Goal: Information Seeking & Learning: Learn about a topic

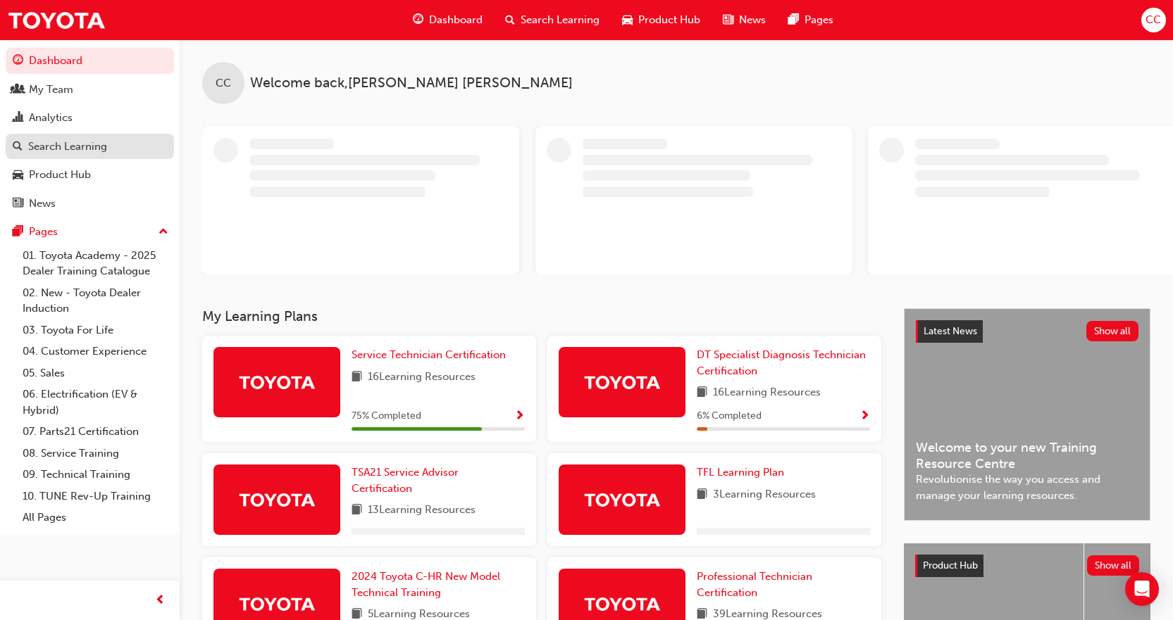
click at [80, 149] on div "Search Learning" at bounding box center [67, 147] width 79 height 16
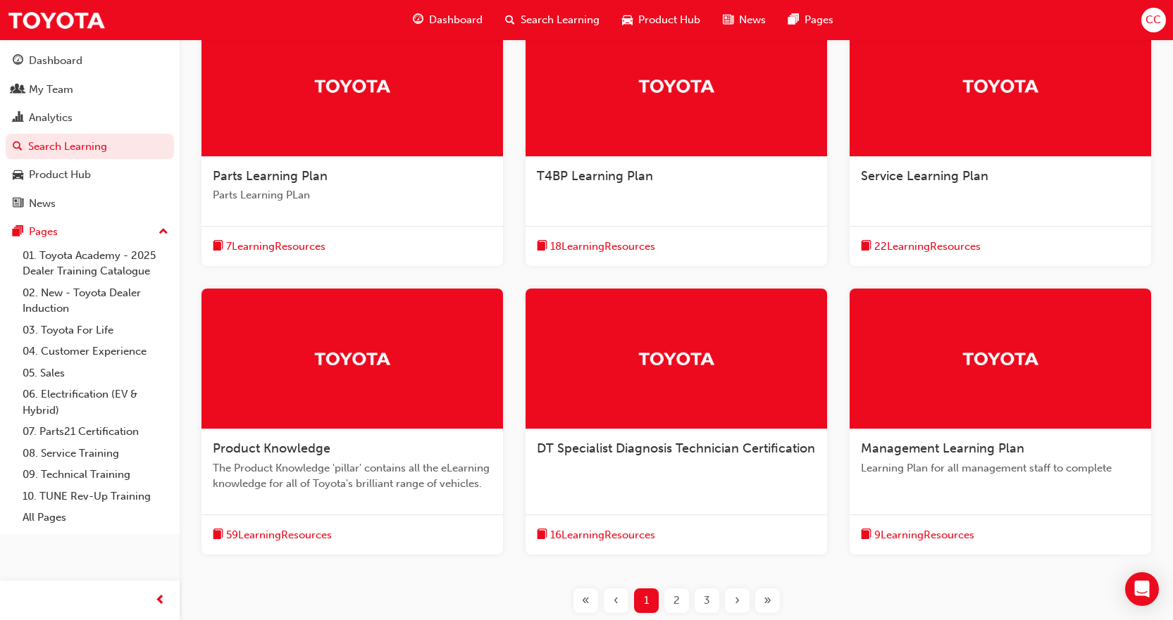
scroll to position [276, 0]
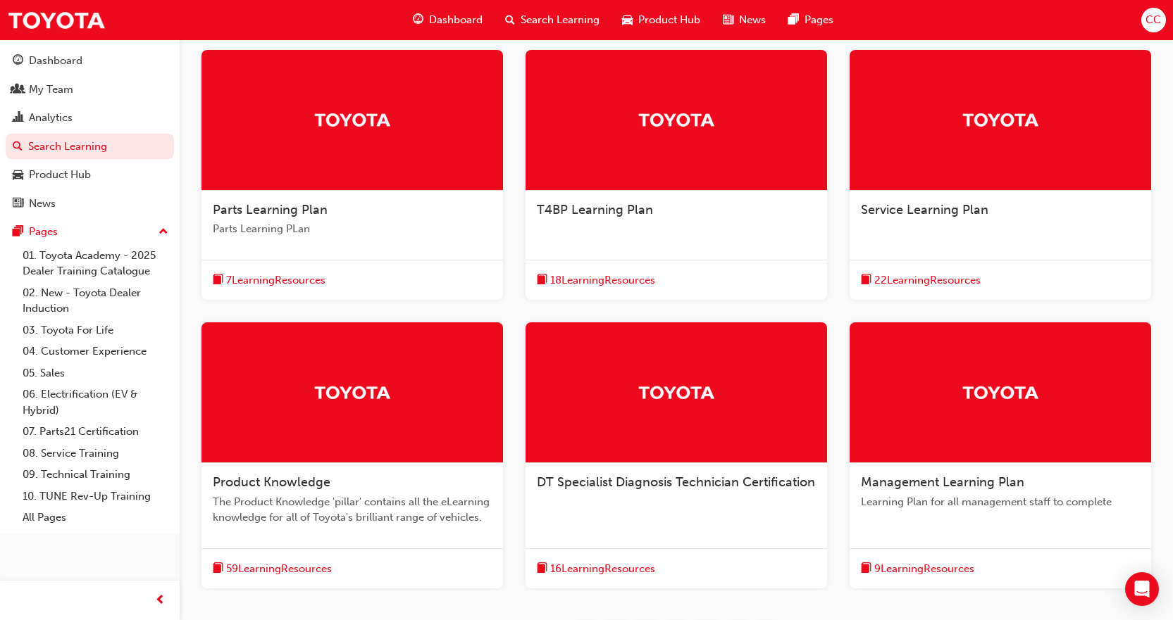
click at [935, 287] on span "22 Learning Resources" at bounding box center [927, 281] width 106 height 16
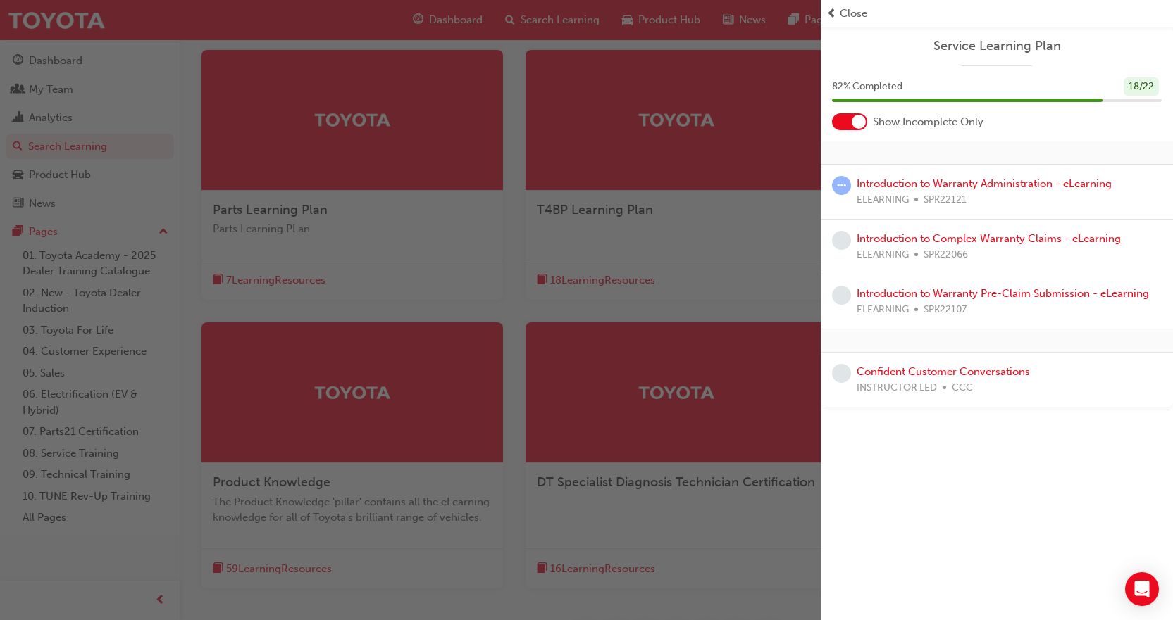
click at [70, 149] on div "button" at bounding box center [410, 310] width 820 height 620
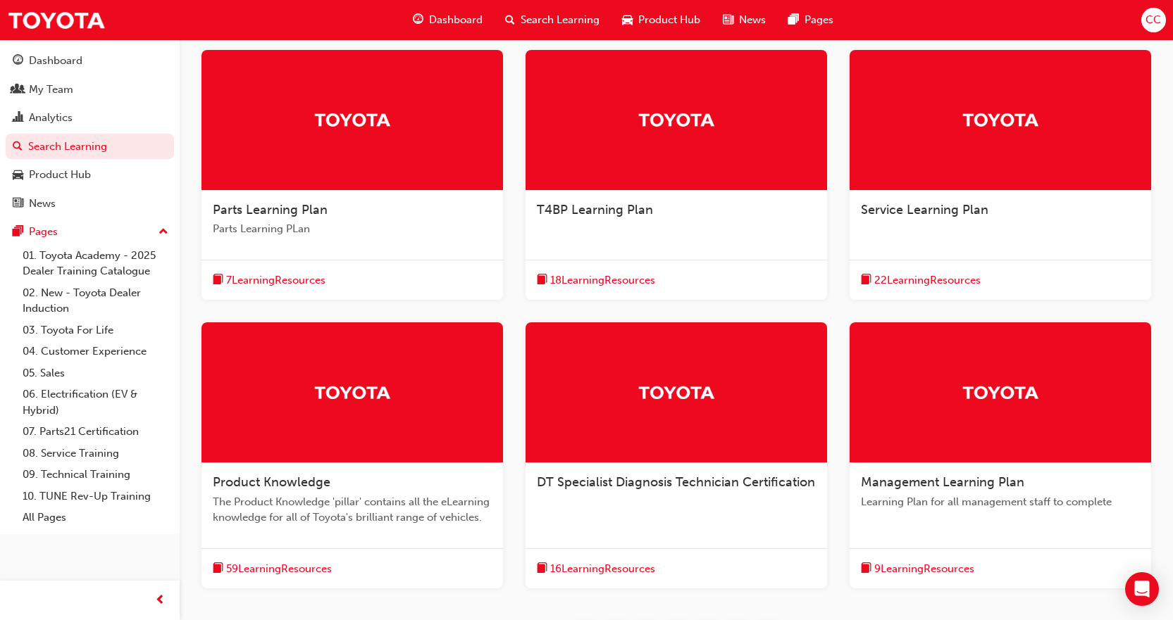
click at [573, 20] on span "Search Learning" at bounding box center [559, 20] width 79 height 16
click at [511, 20] on span "search-icon" at bounding box center [510, 20] width 10 height 18
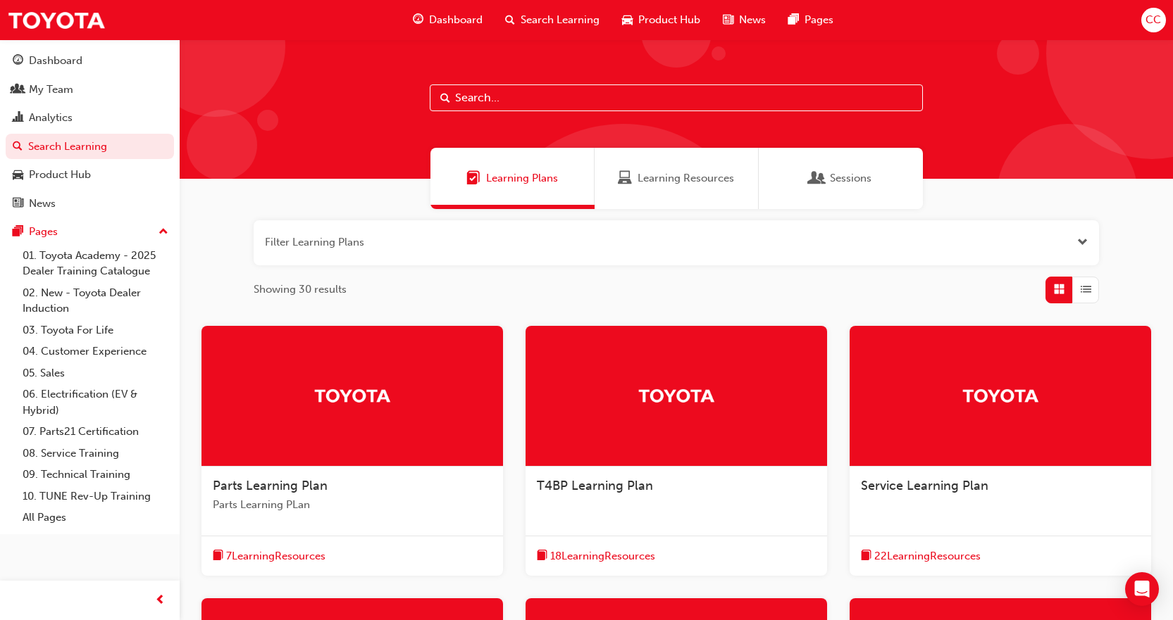
click at [504, 174] on span "Learning Plans" at bounding box center [522, 178] width 72 height 16
click at [384, 244] on button "button" at bounding box center [676, 242] width 845 height 45
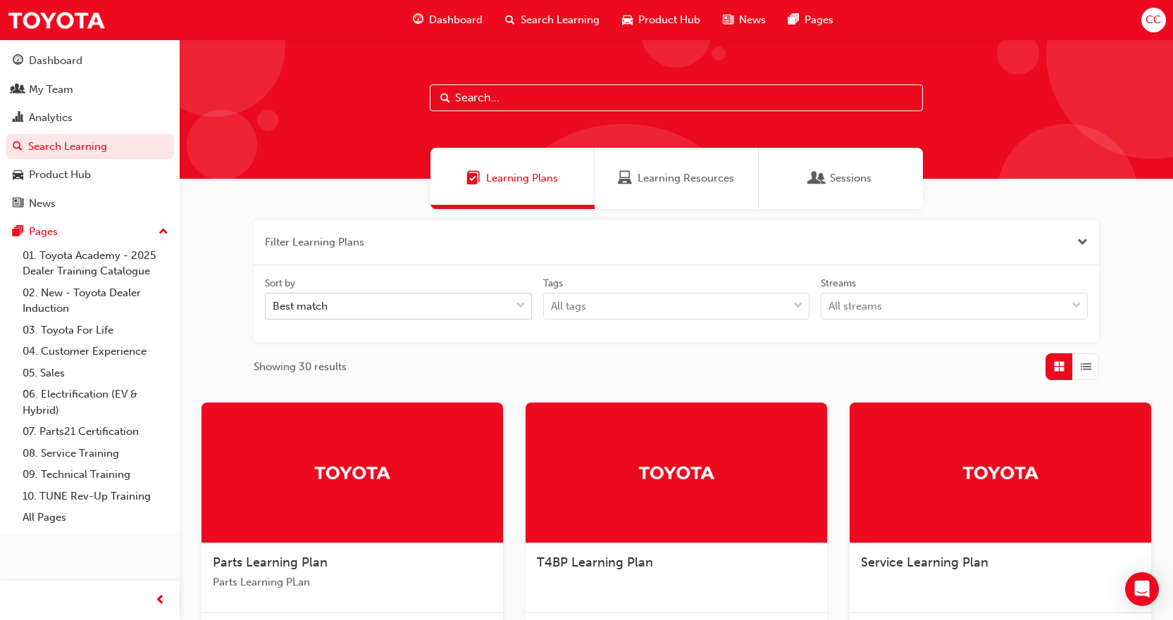
click at [466, 311] on div "Best match" at bounding box center [387, 306] width 244 height 25
click at [274, 311] on input "Sort by Best match" at bounding box center [273, 306] width 1 height 12
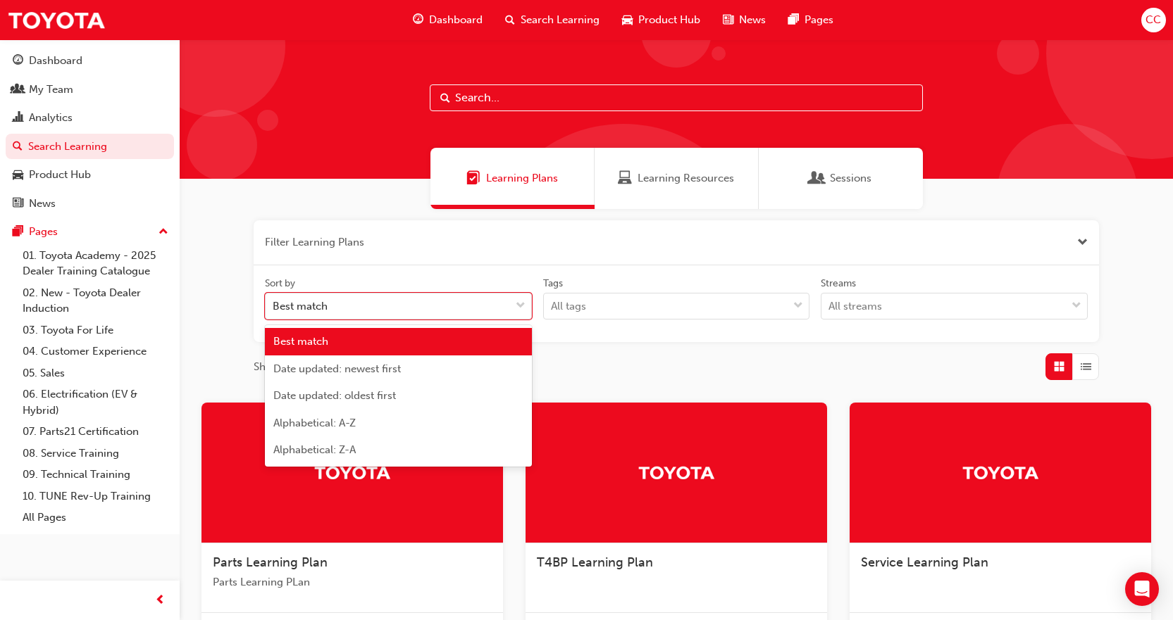
click at [261, 130] on div at bounding box center [676, 108] width 993 height 139
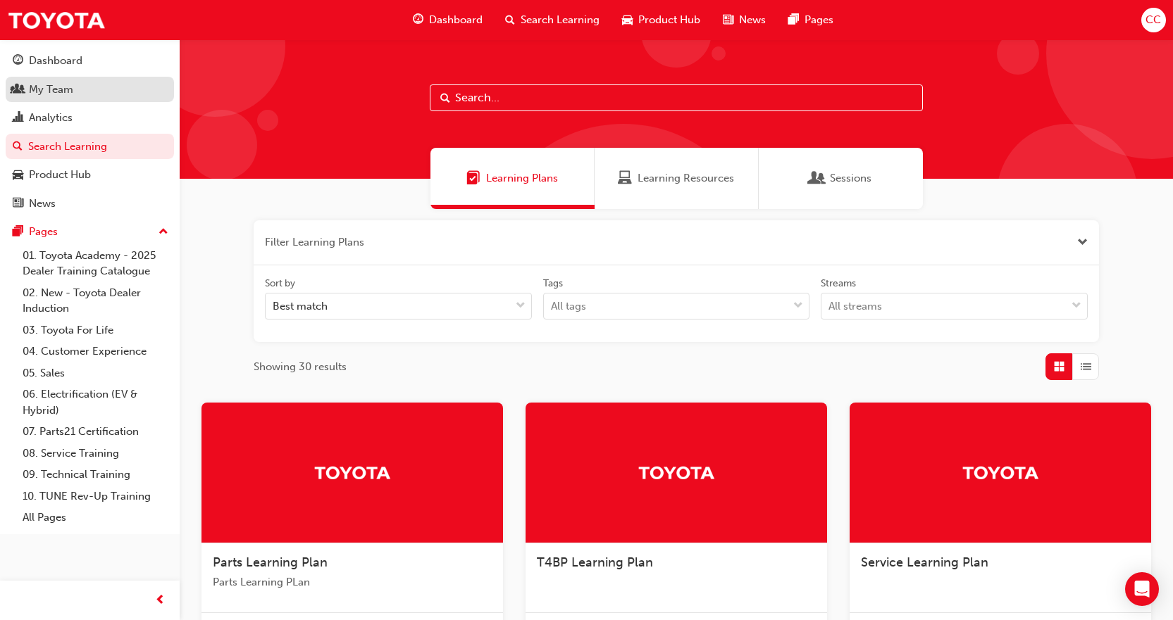
click at [44, 89] on div "My Team" at bounding box center [51, 90] width 44 height 16
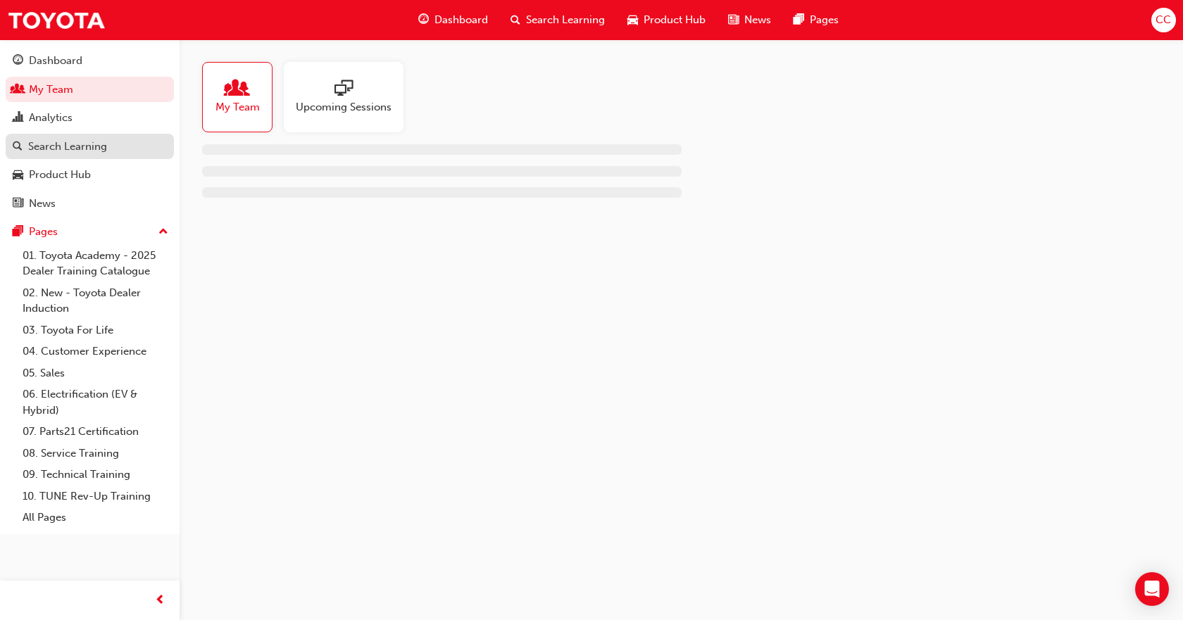
click at [52, 151] on div "Search Learning" at bounding box center [67, 147] width 79 height 16
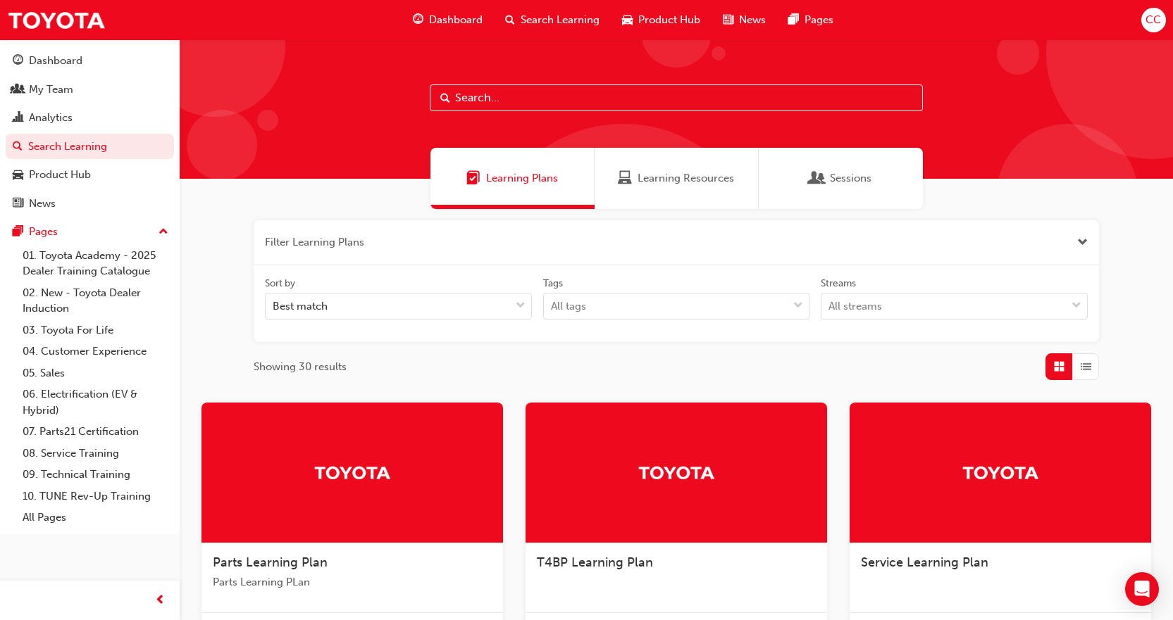
click at [464, 89] on input "text" at bounding box center [676, 98] width 493 height 27
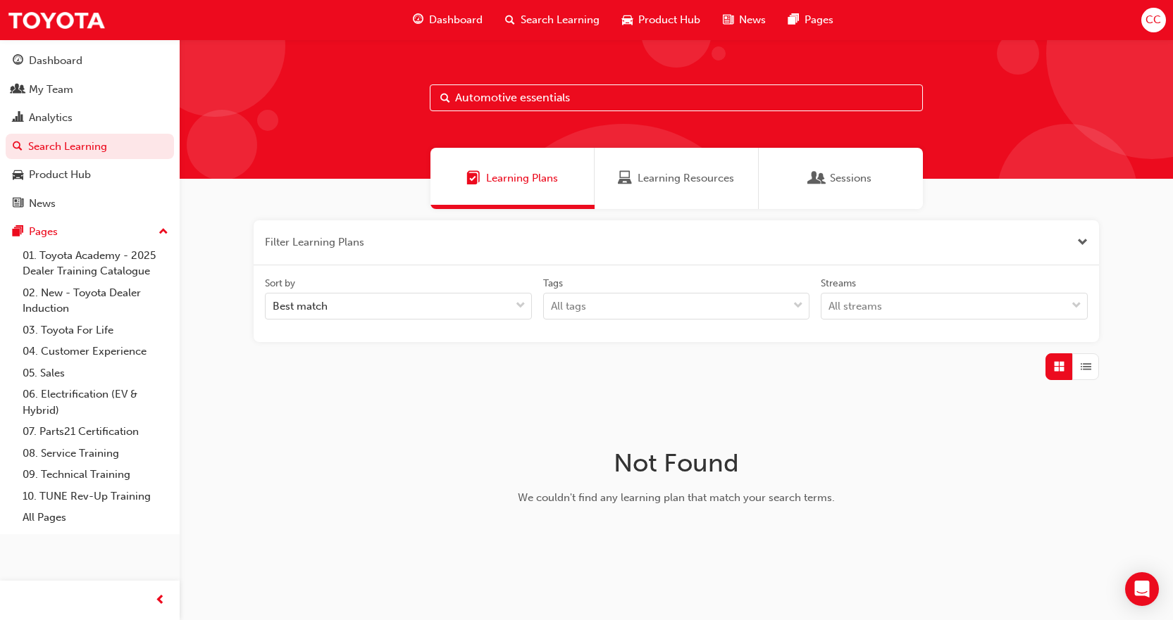
type input "Automotive essentials"
click at [82, 123] on div "Analytics" at bounding box center [90, 118] width 154 height 18
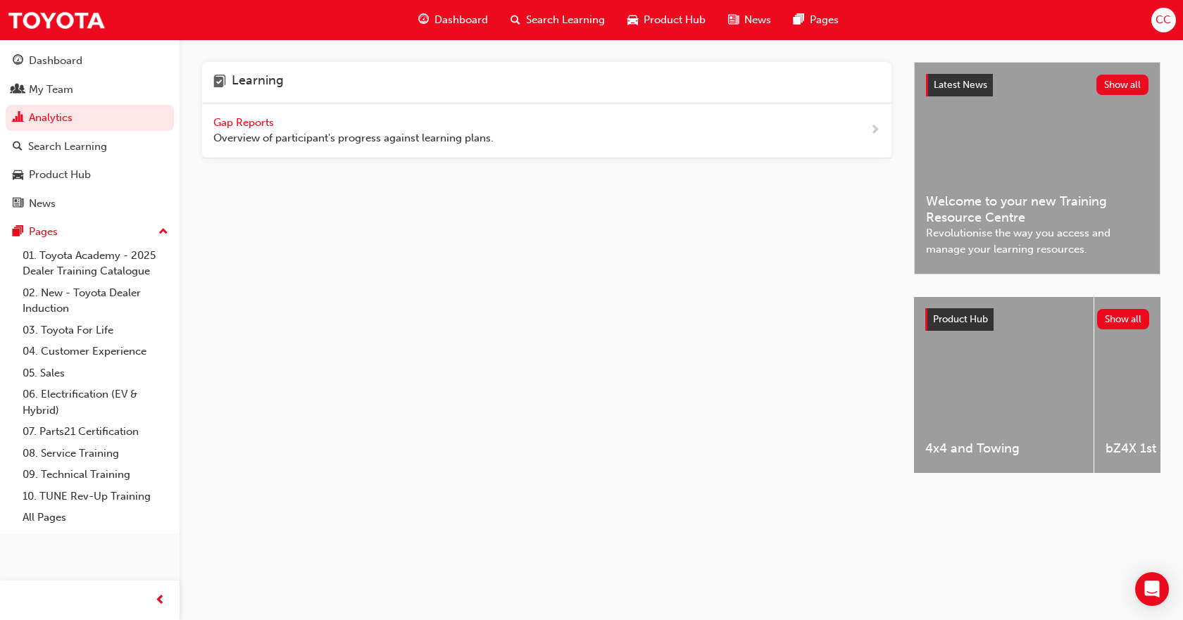
click at [240, 123] on span "Gap Reports" at bounding box center [244, 122] width 63 height 13
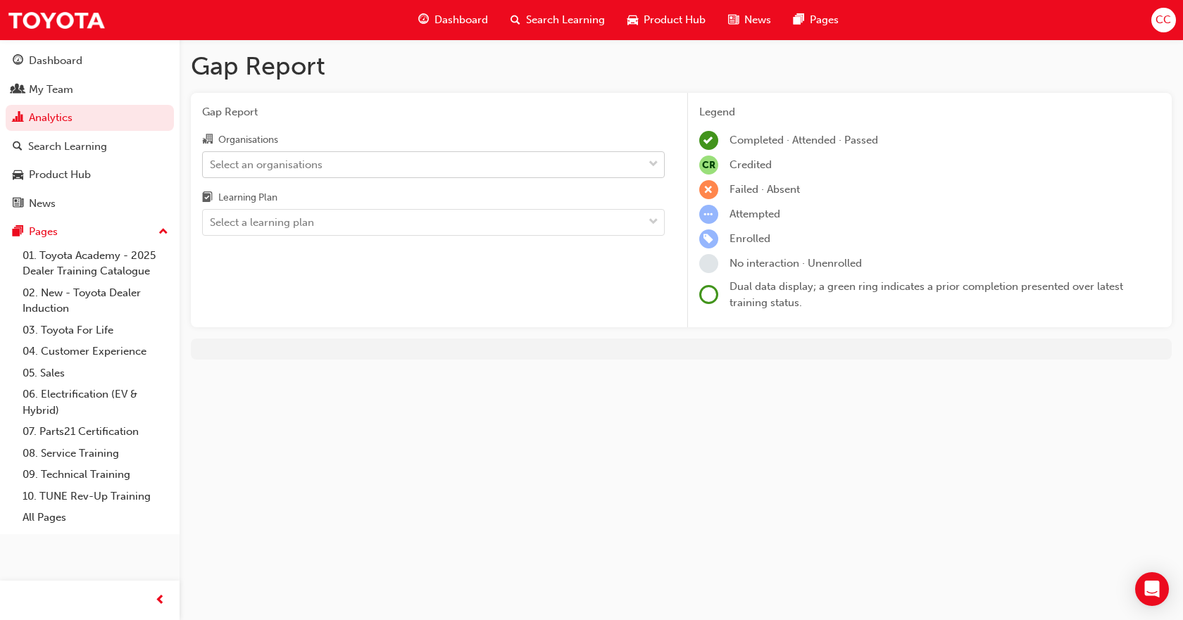
click at [656, 165] on span "down-icon" at bounding box center [654, 165] width 10 height 18
click at [211, 165] on input "Organisations Select an organisations" at bounding box center [210, 164] width 1 height 12
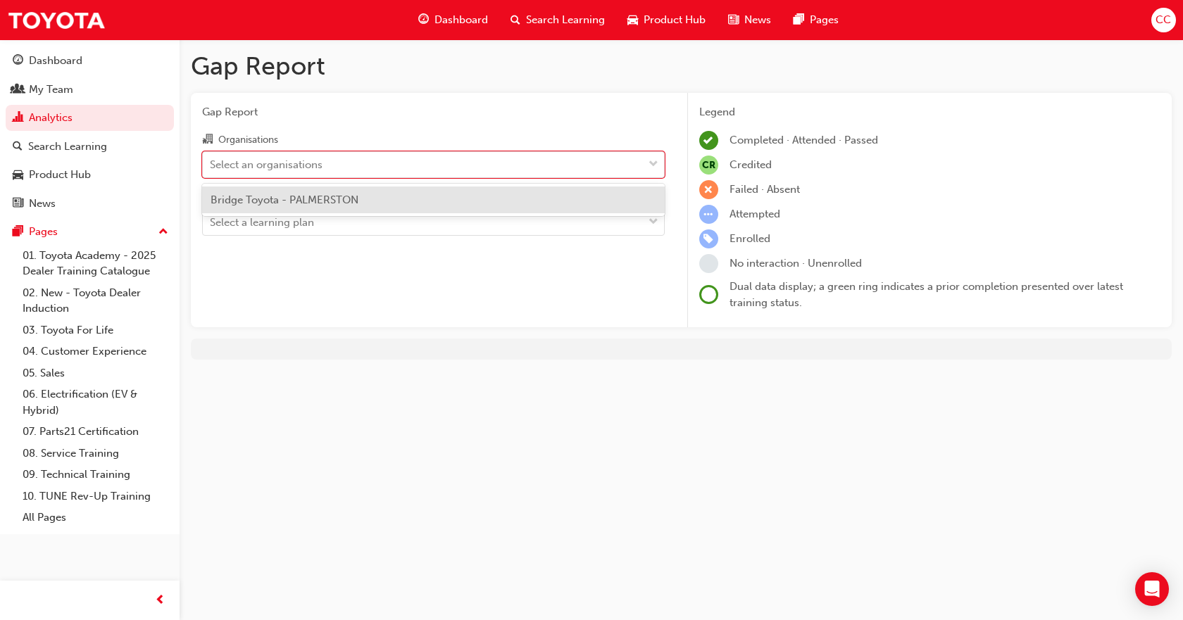
click at [368, 206] on div "Bridge Toyota - PALMERSTON" at bounding box center [433, 200] width 463 height 27
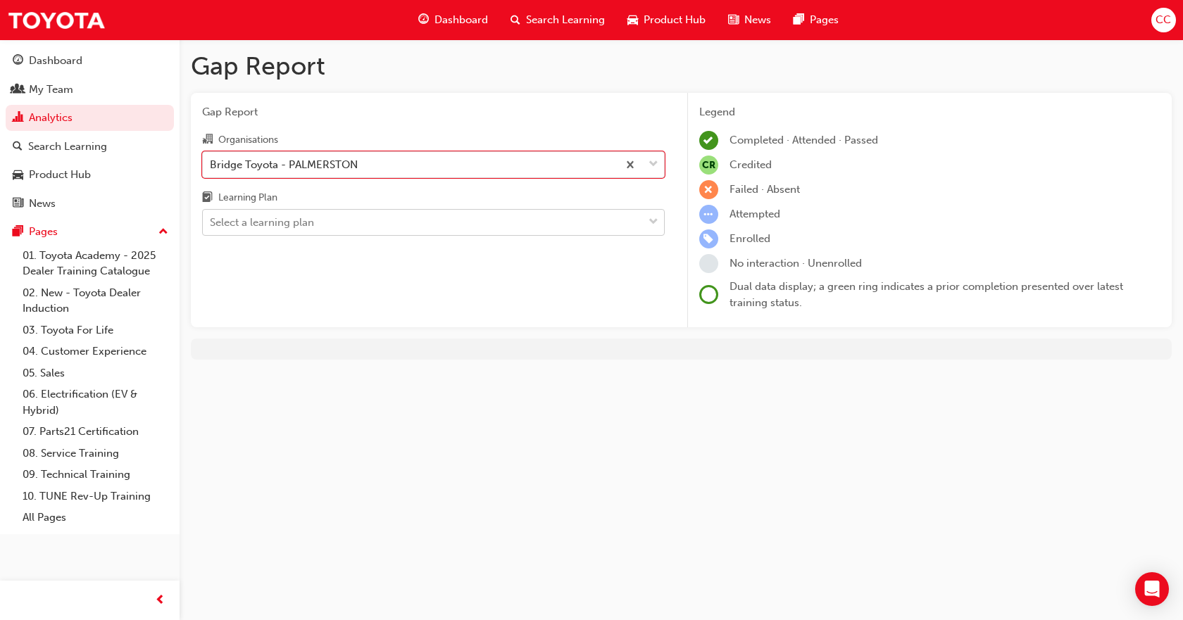
click at [658, 225] on div at bounding box center [653, 222] width 21 height 25
click at [211, 225] on input "Learning Plan Select a learning plan" at bounding box center [210, 222] width 1 height 12
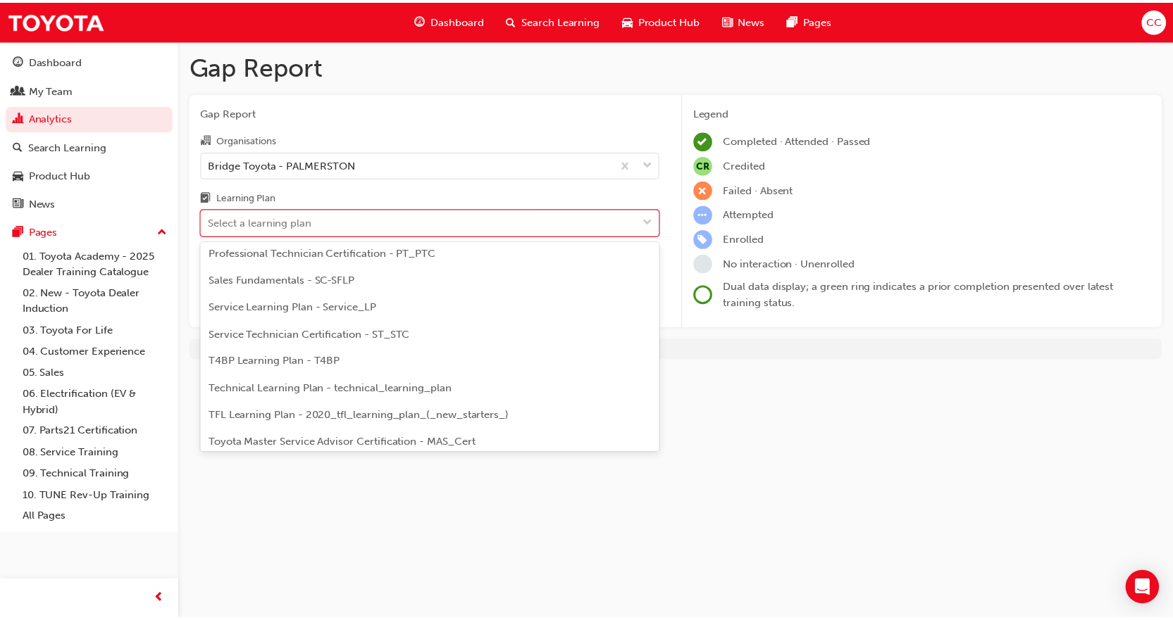
scroll to position [563, 0]
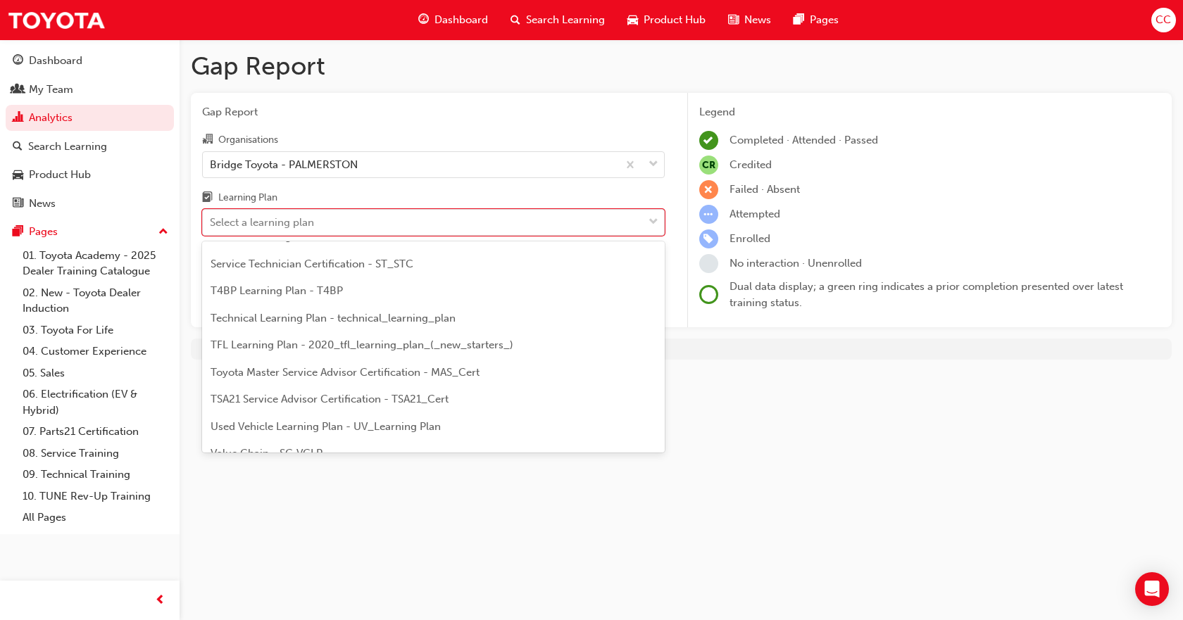
click at [367, 399] on span "TSA21 Service Advisor Certification - TSA21_Cert" at bounding box center [330, 399] width 238 height 13
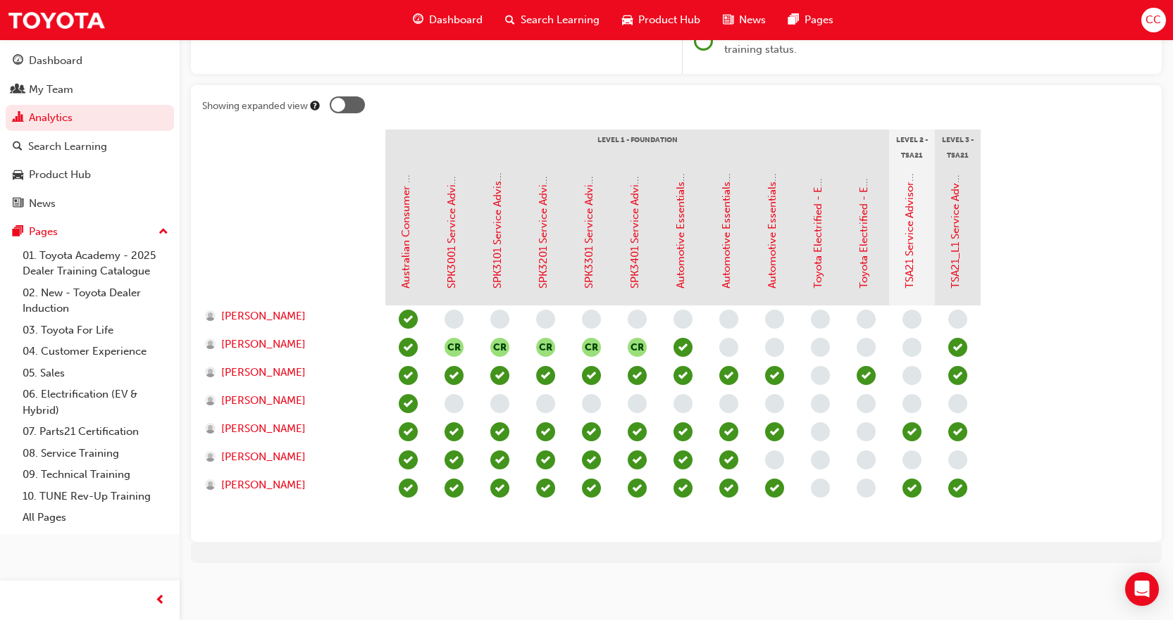
scroll to position [254, 0]
click at [730, 256] on link "Automotive Essentials Program Module 2: Vehicle Maintenance" at bounding box center [726, 134] width 13 height 308
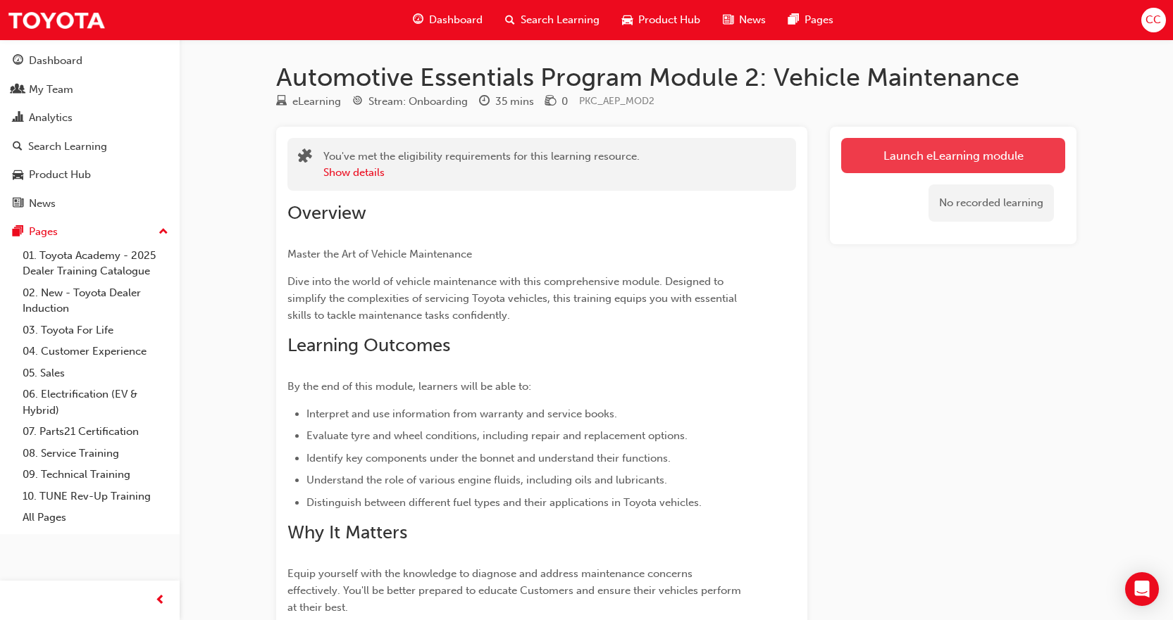
click at [926, 149] on link "Launch eLearning module" at bounding box center [953, 155] width 224 height 35
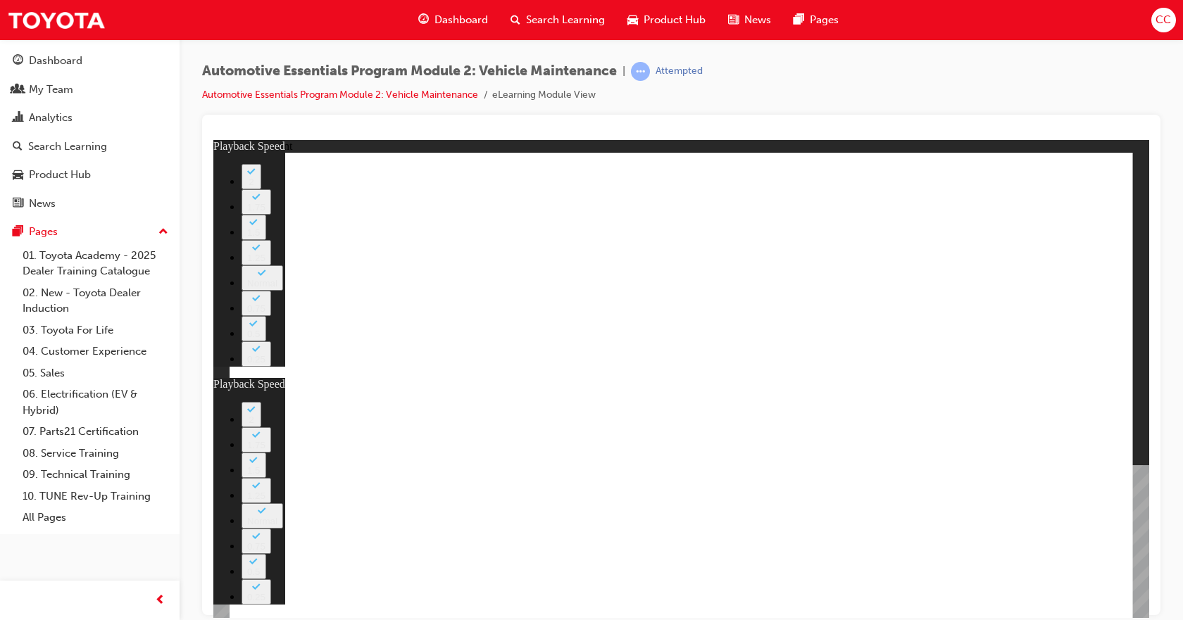
type input "33"
type input "2"
type input "33"
type input "0"
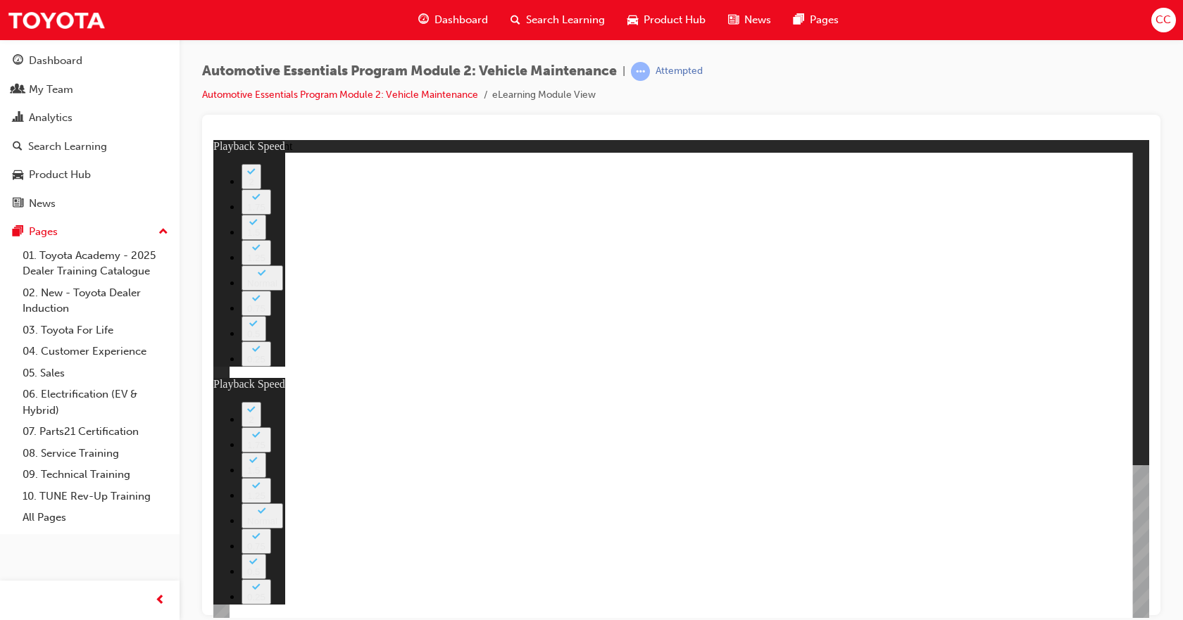
type input "2"
type input "0"
type input "33"
type input "3"
type input "33"
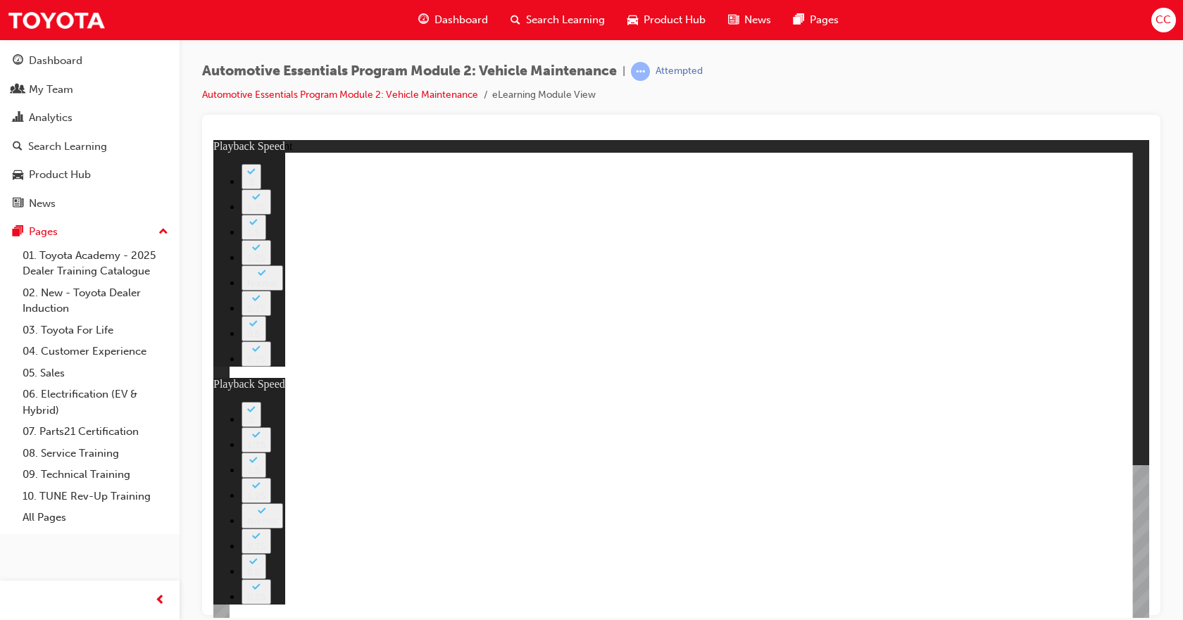
type input "0"
type input "3"
type input "0"
type input "33"
type input "1"
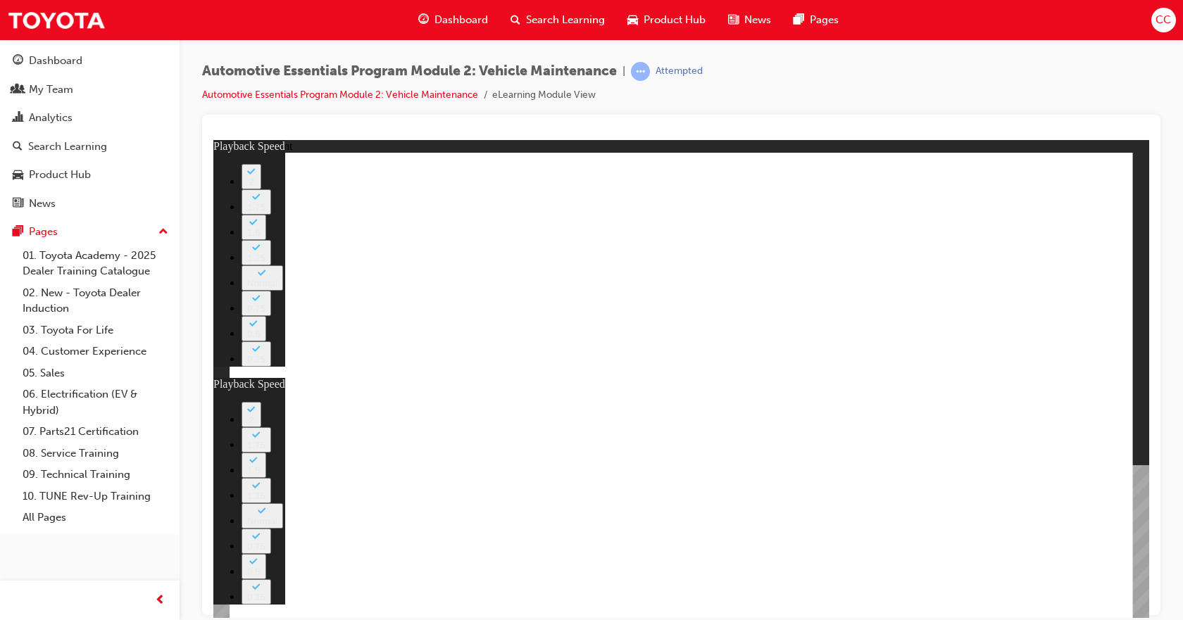
type input "3"
type input "1"
type input "33"
type input "2"
type input "3"
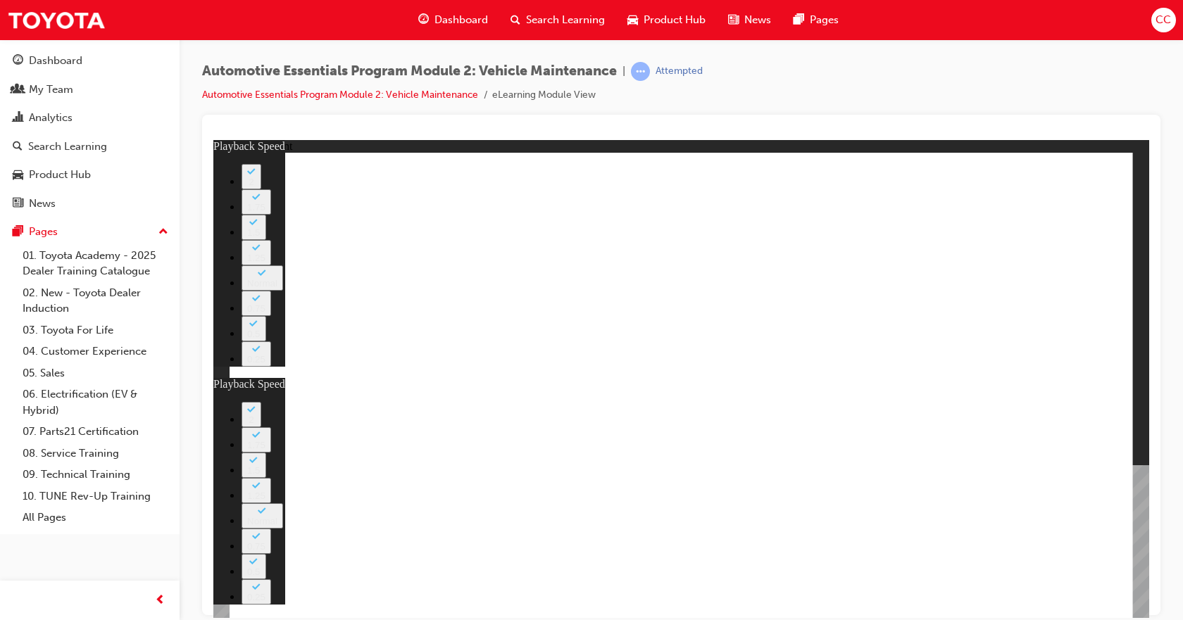
type input "2"
type input "33"
type input "3"
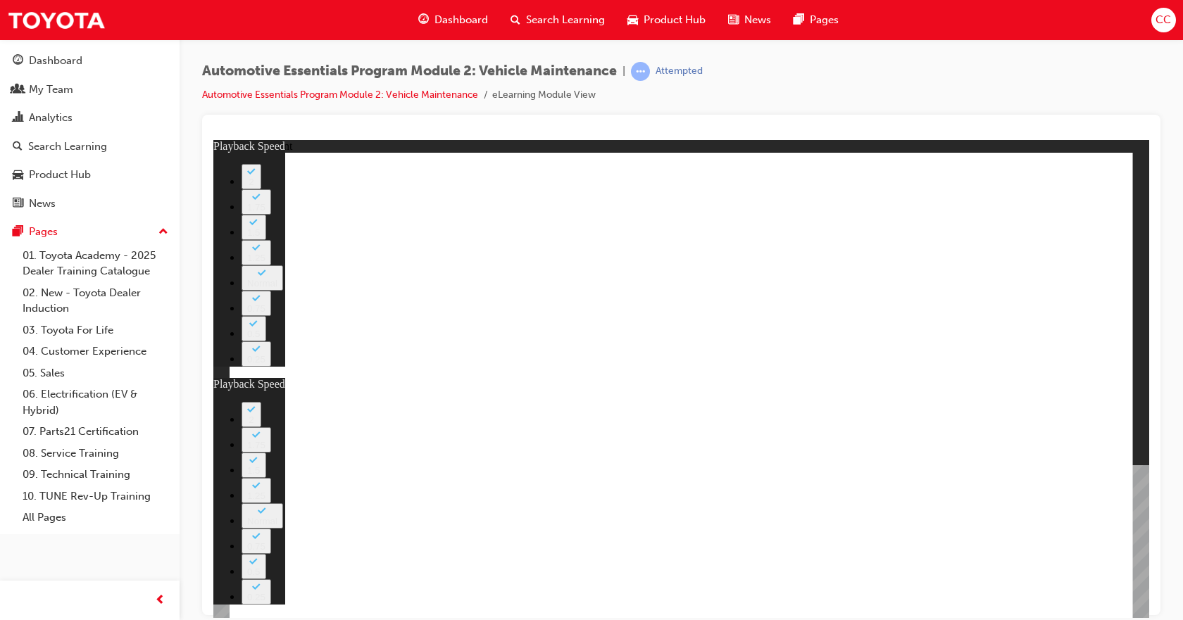
type input "33"
type input "4"
type input "3"
type input "4"
type input "33"
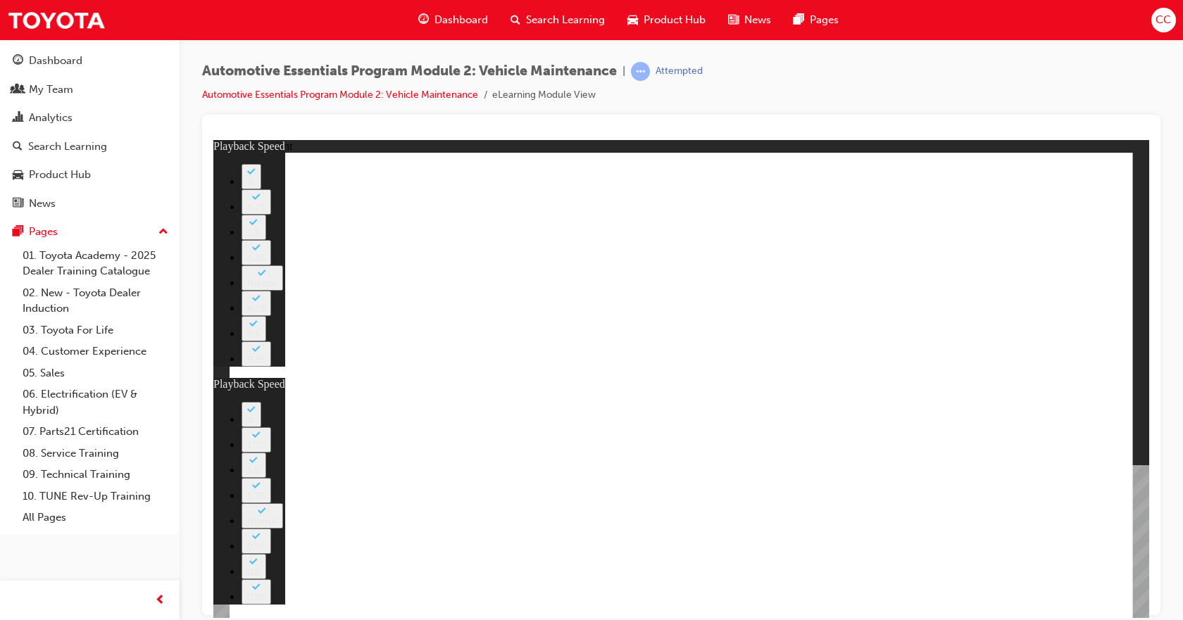
type input "5"
type input "3"
type input "5"
type input "33"
type input "7"
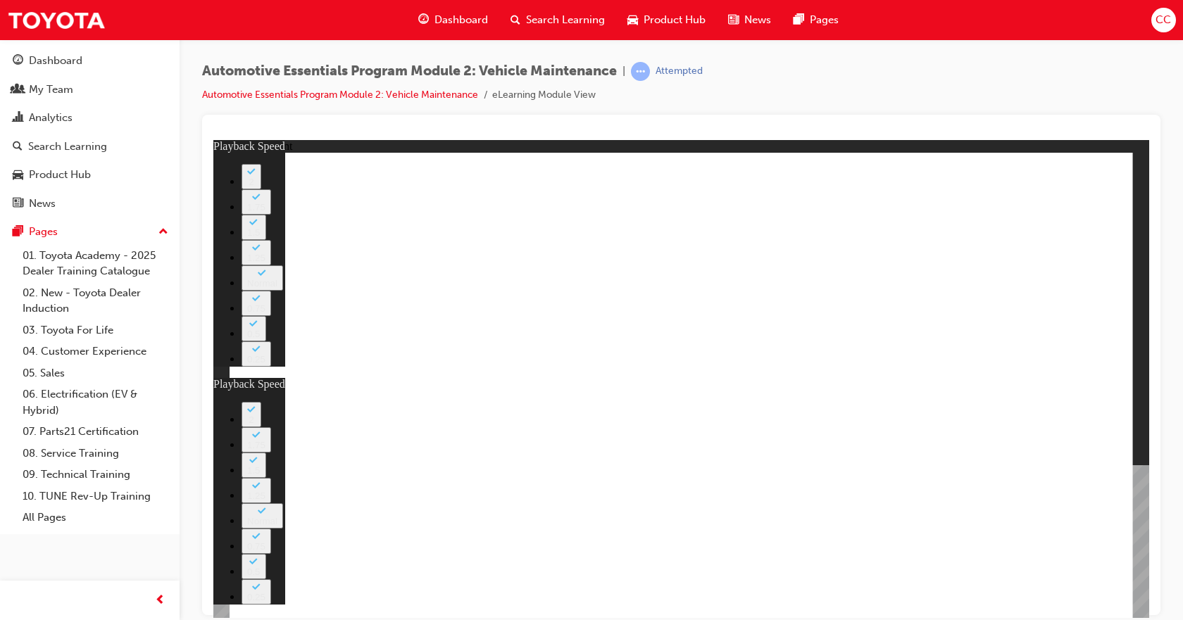
type input "3"
type input "7"
type input "33"
type input "8"
type input "3"
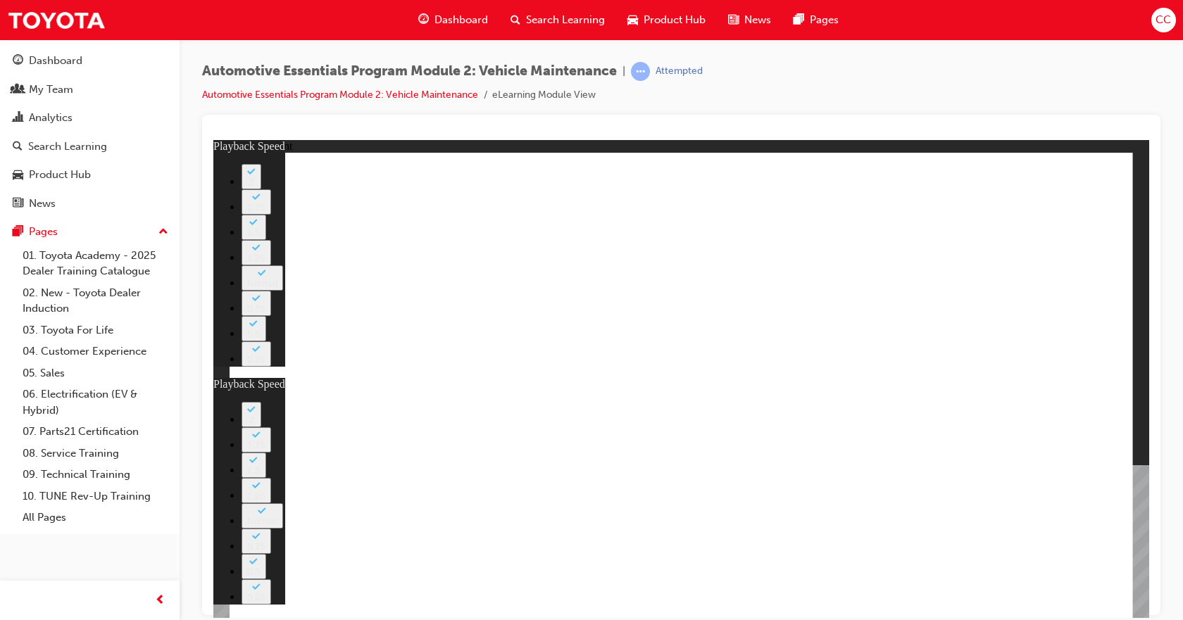
type input "8"
type input "33"
type input "9"
type input "3"
type input "9"
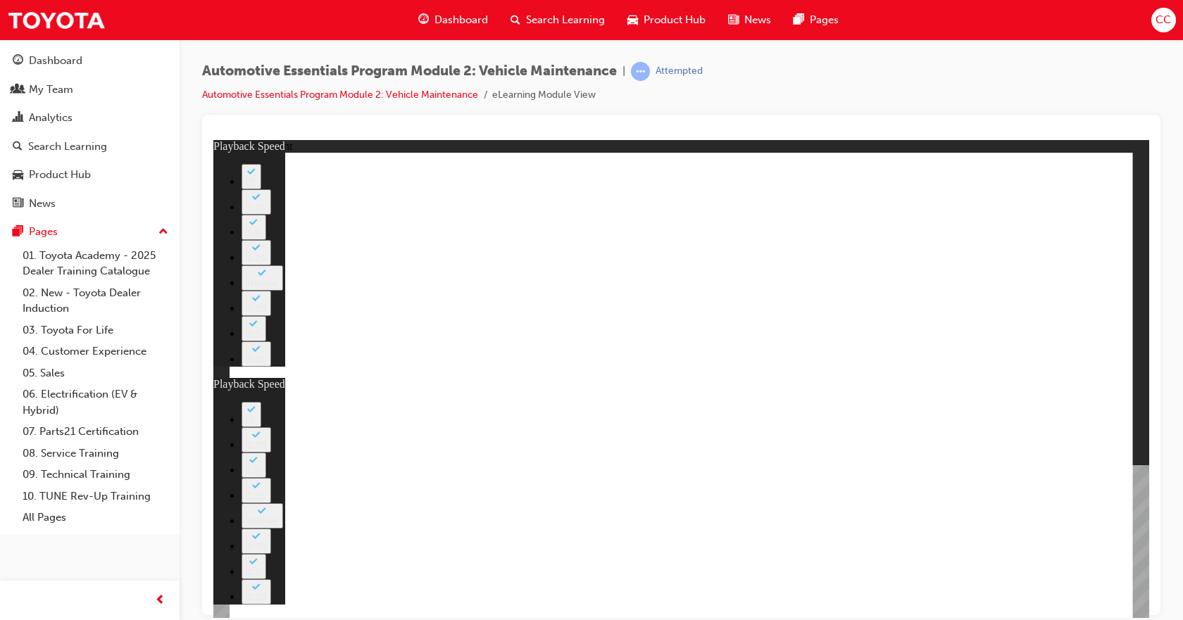
type input "33"
type input "10"
type input "3"
type input "10"
type input "33"
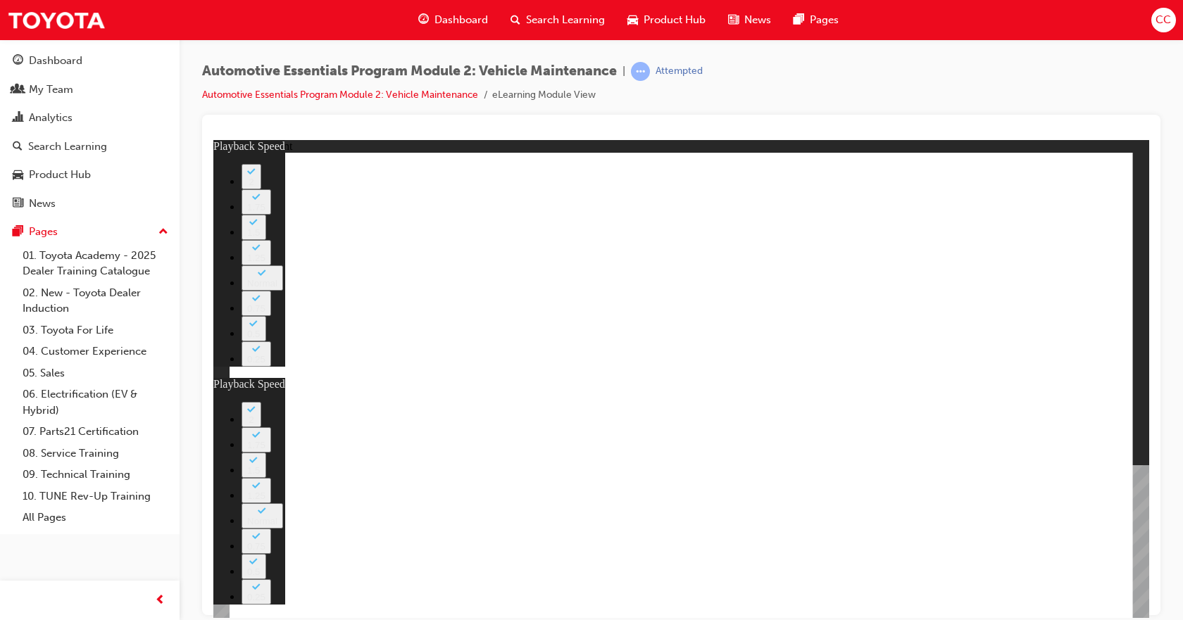
type input "3"
type input "33"
type input "3"
type input "33"
drag, startPoint x: 899, startPoint y: 494, endPoint x: 896, endPoint y: 437, distance: 57.8
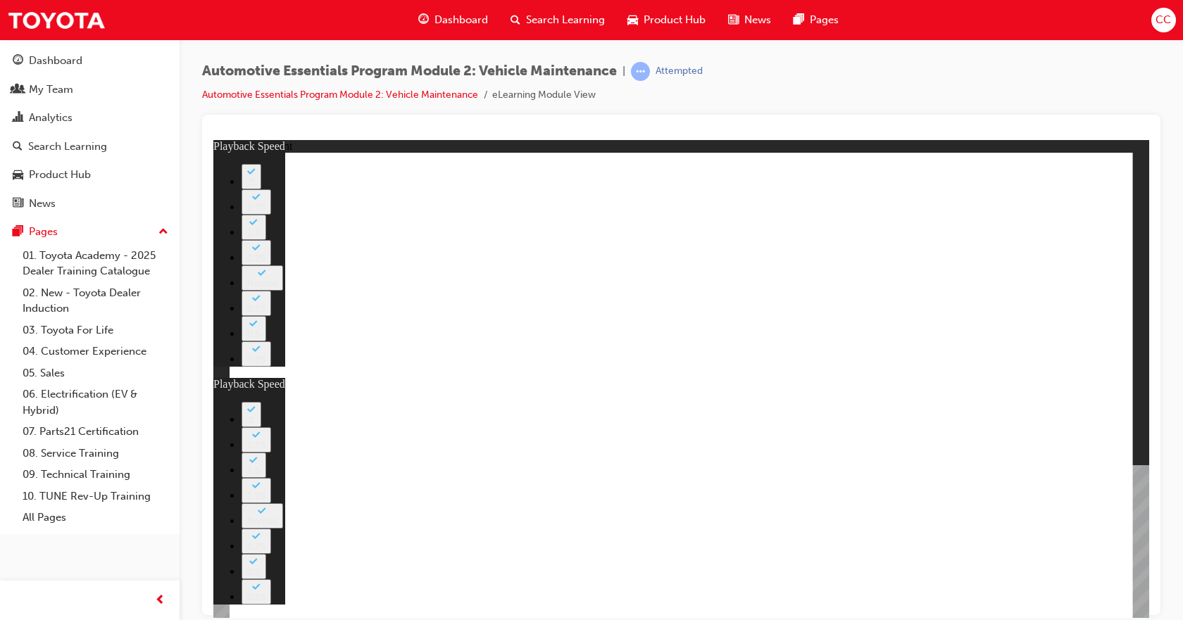
type input "35"
type input "33"
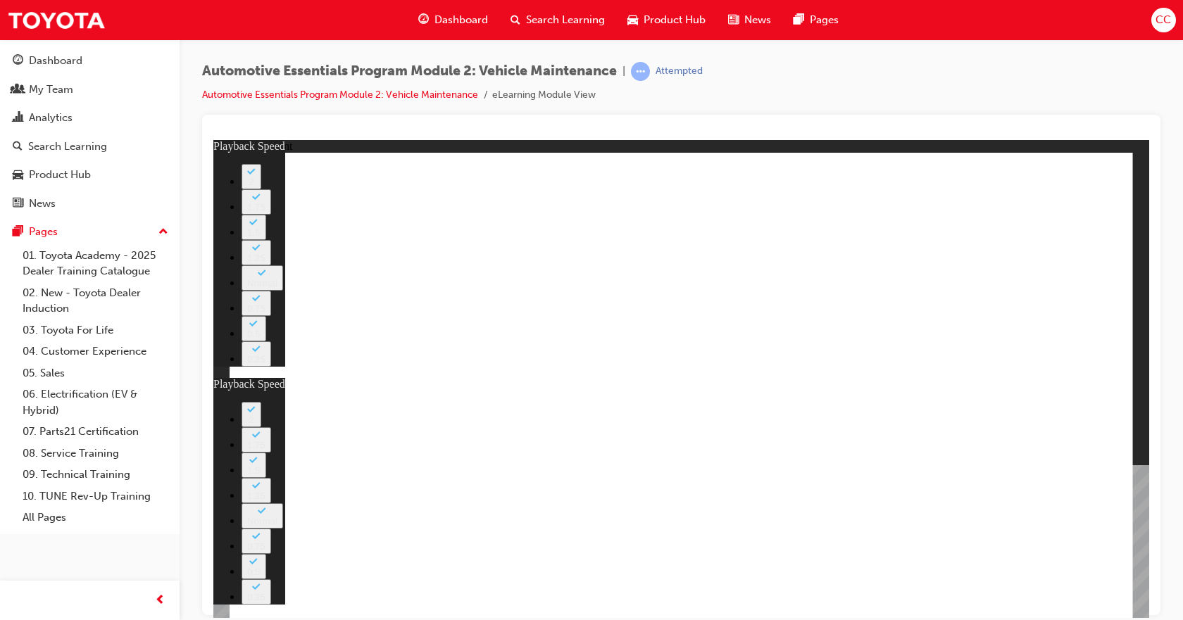
type input "35"
drag, startPoint x: 1088, startPoint y: 572, endPoint x: 1077, endPoint y: 584, distance: 16.0
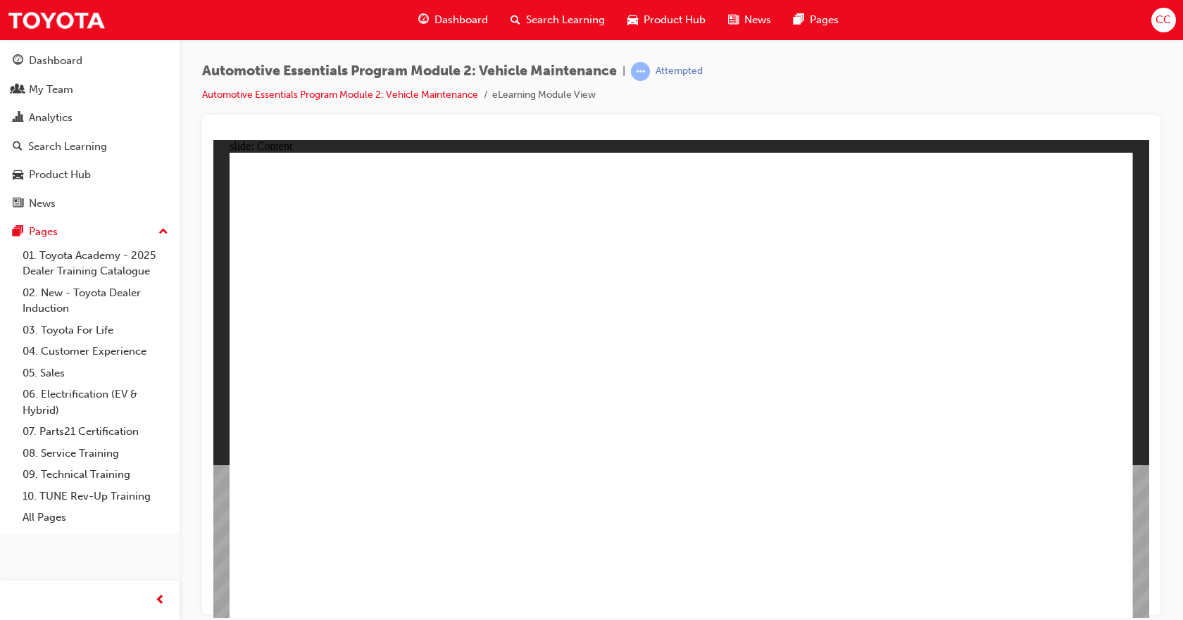
drag, startPoint x: 597, startPoint y: 544, endPoint x: 614, endPoint y: 539, distance: 17.4
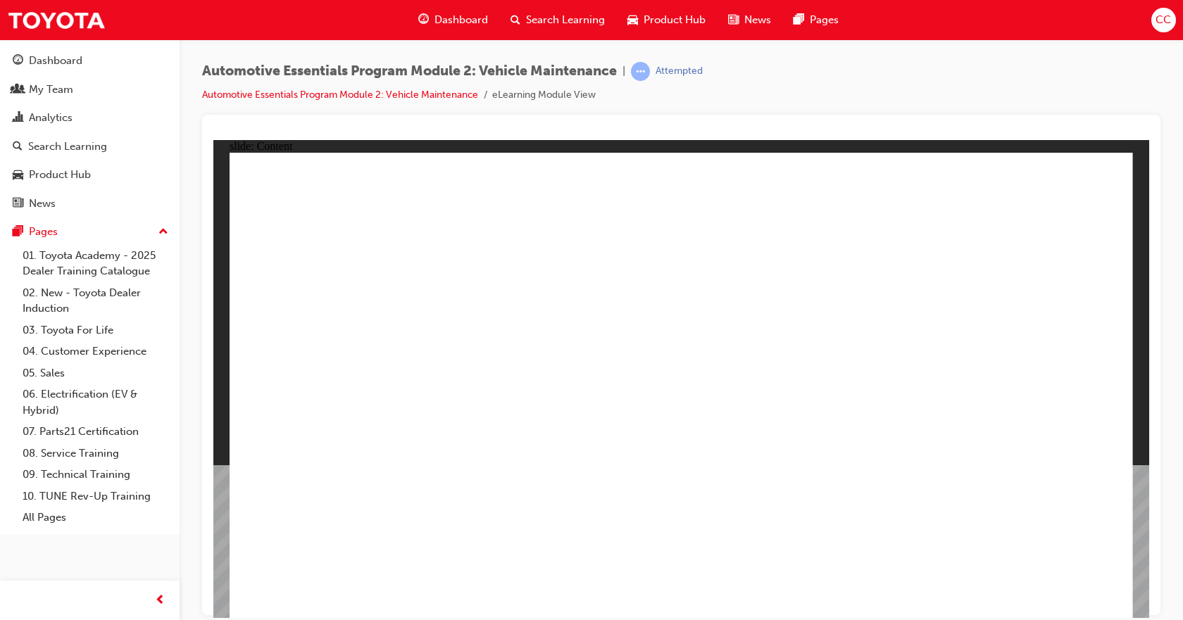
drag, startPoint x: 1082, startPoint y: 197, endPoint x: 1095, endPoint y: 188, distance: 16.2
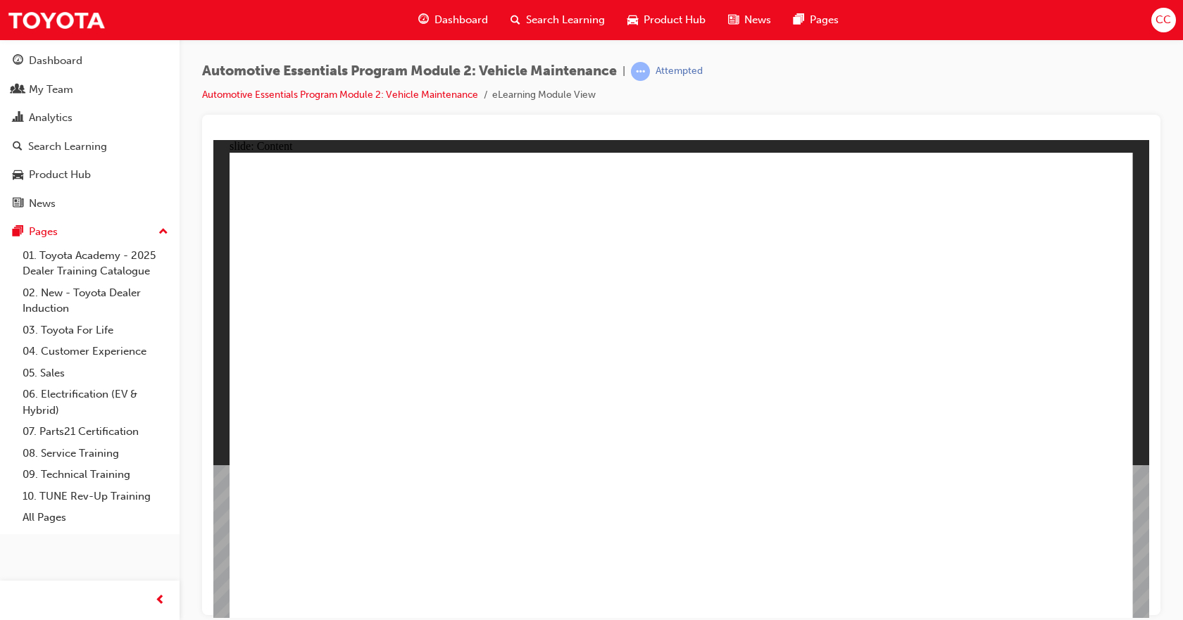
drag, startPoint x: 1015, startPoint y: 580, endPoint x: 1042, endPoint y: 590, distance: 28.5
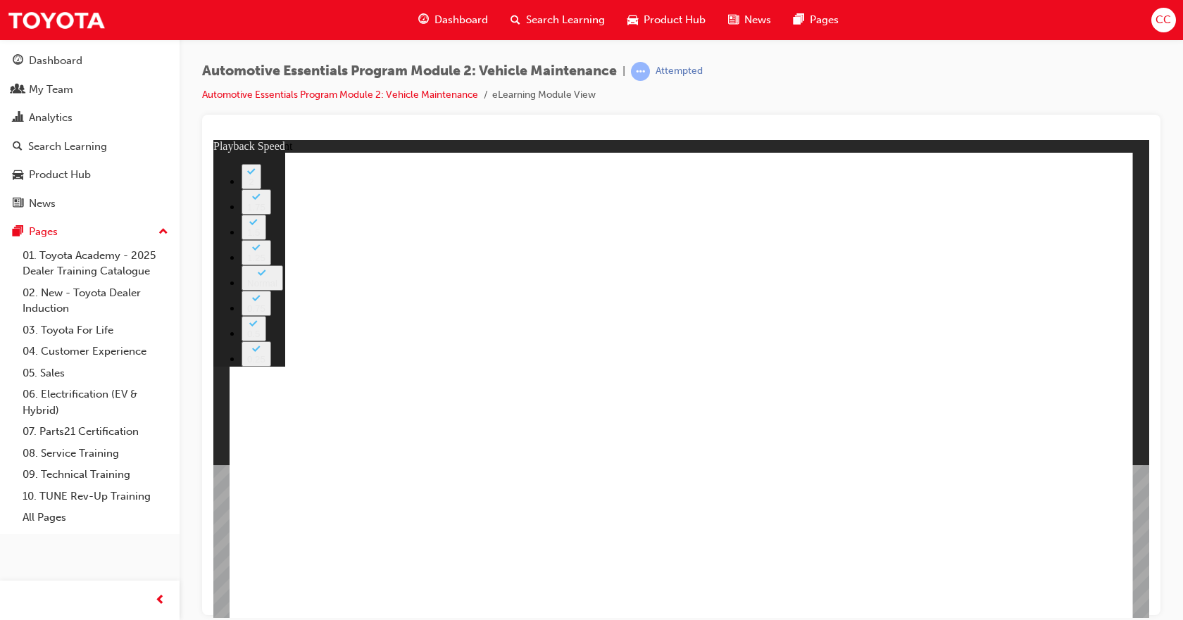
type input "8"
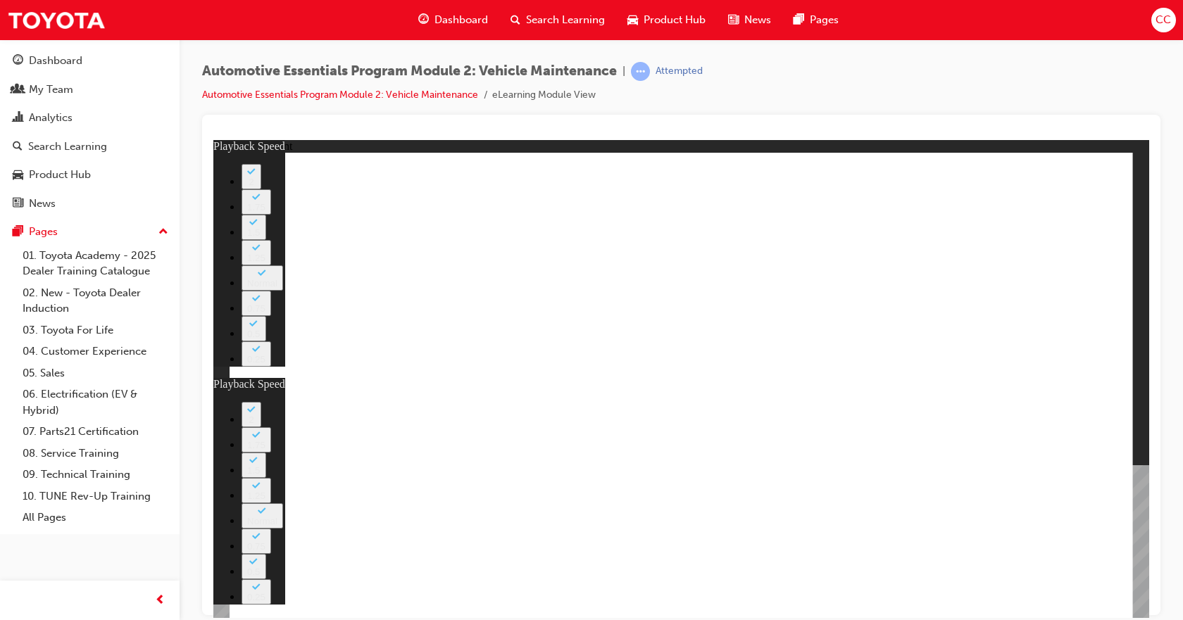
type input "27"
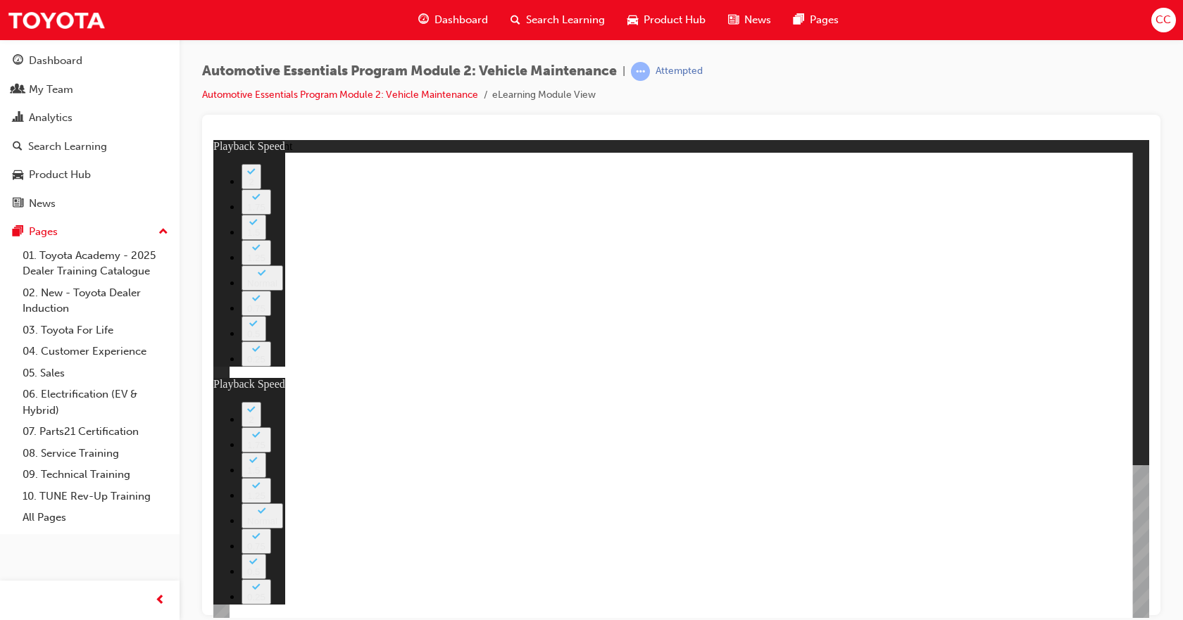
type input "8"
type input "27"
type input "12"
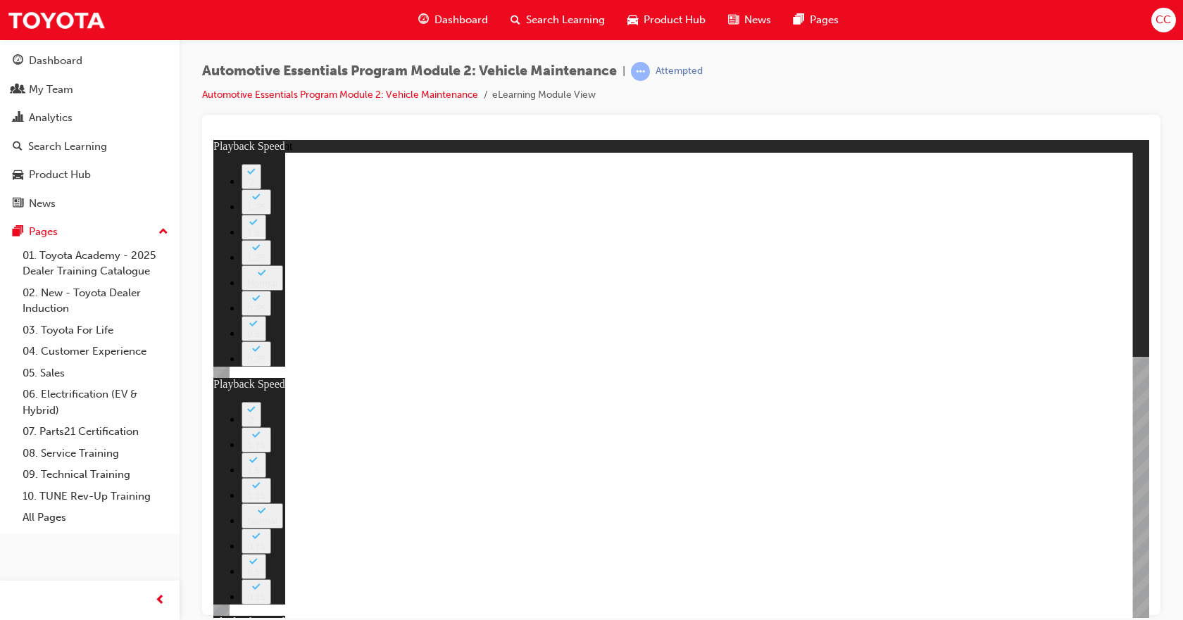
type input "8"
type input "27"
type input "12"
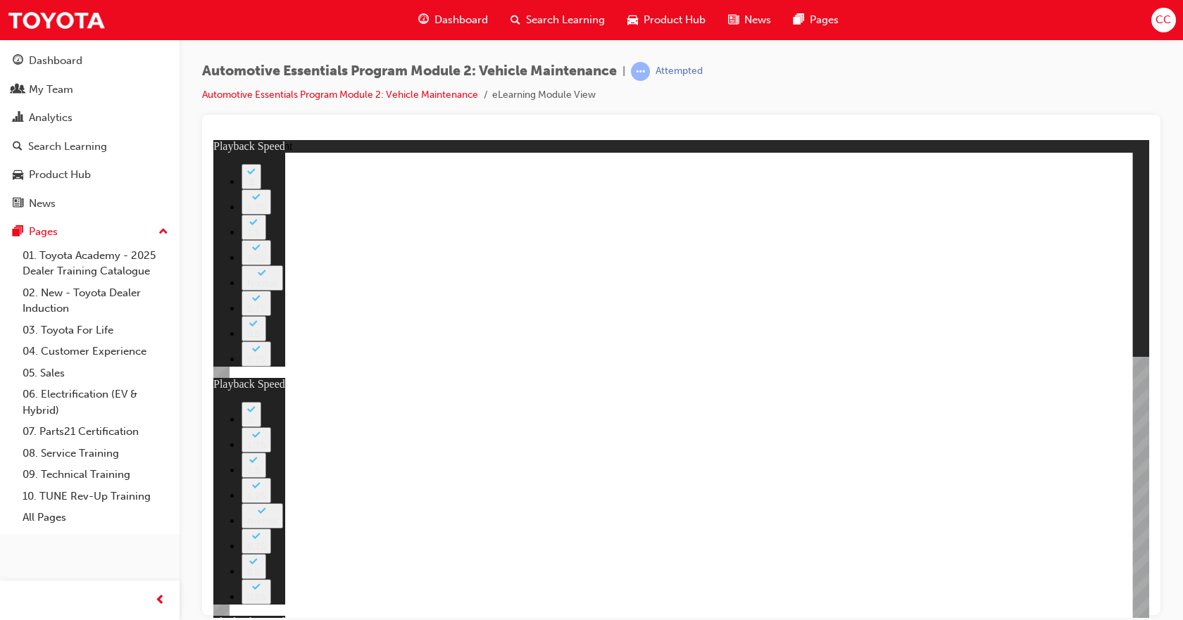
type input "47"
type input "8"
type input "27"
type input "12"
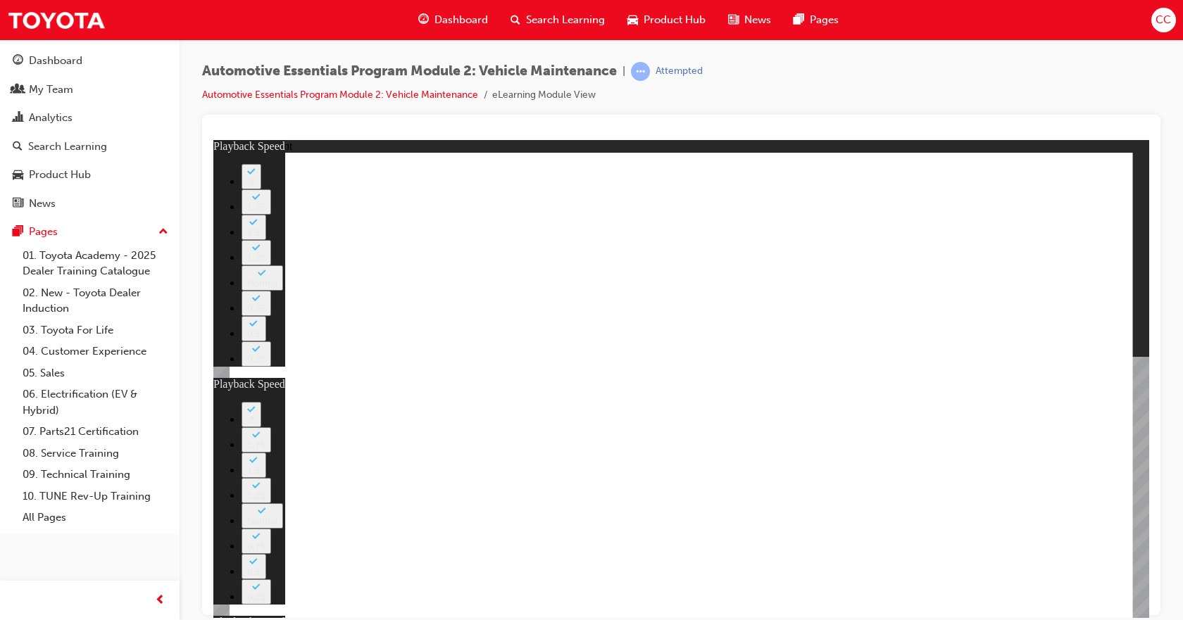
type input "11"
drag, startPoint x: 1039, startPoint y: 599, endPoint x: 1043, endPoint y: 582, distance: 16.7
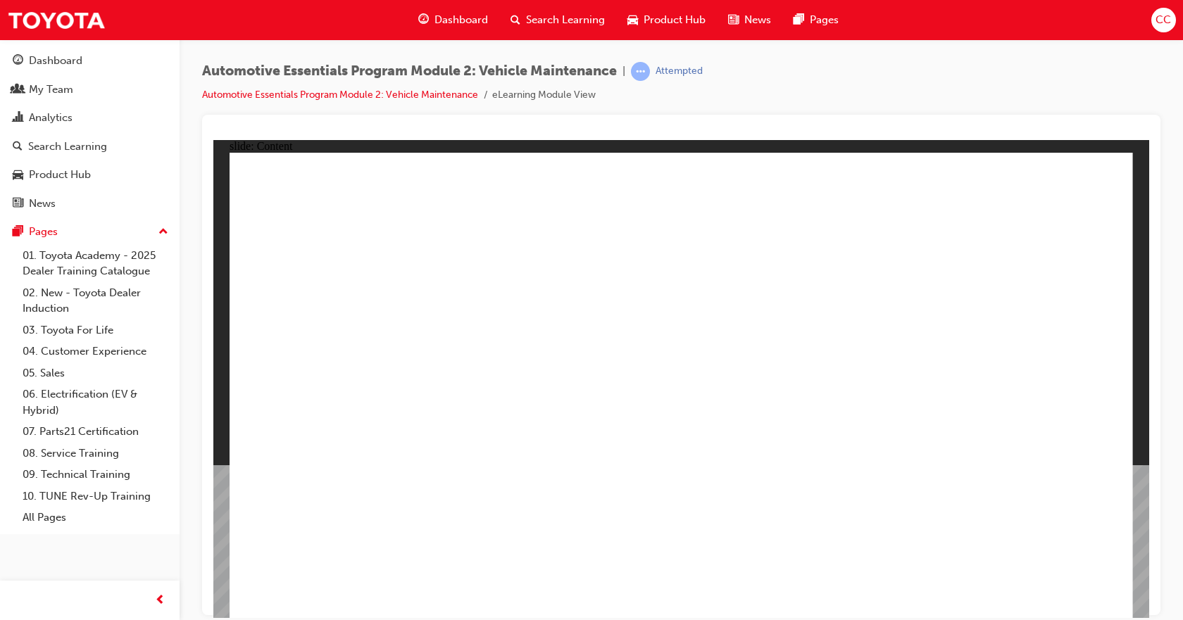
drag, startPoint x: 956, startPoint y: 200, endPoint x: 972, endPoint y: 169, distance: 35.0
drag, startPoint x: 706, startPoint y: 580, endPoint x: 698, endPoint y: 586, distance: 9.6
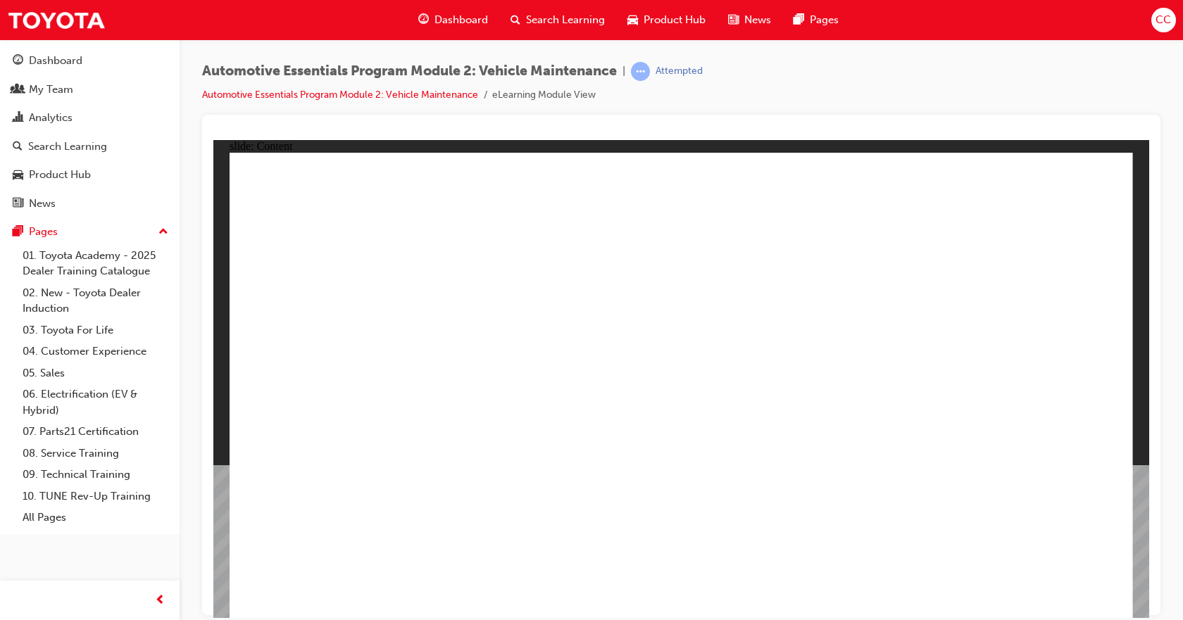
radio input "true"
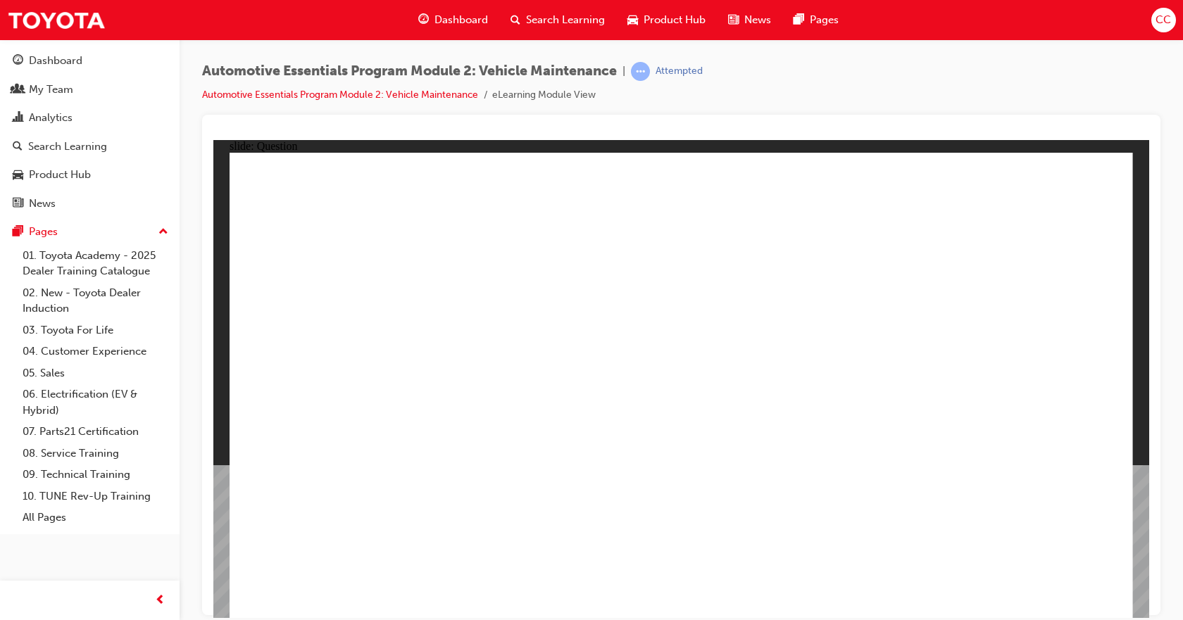
radio input "true"
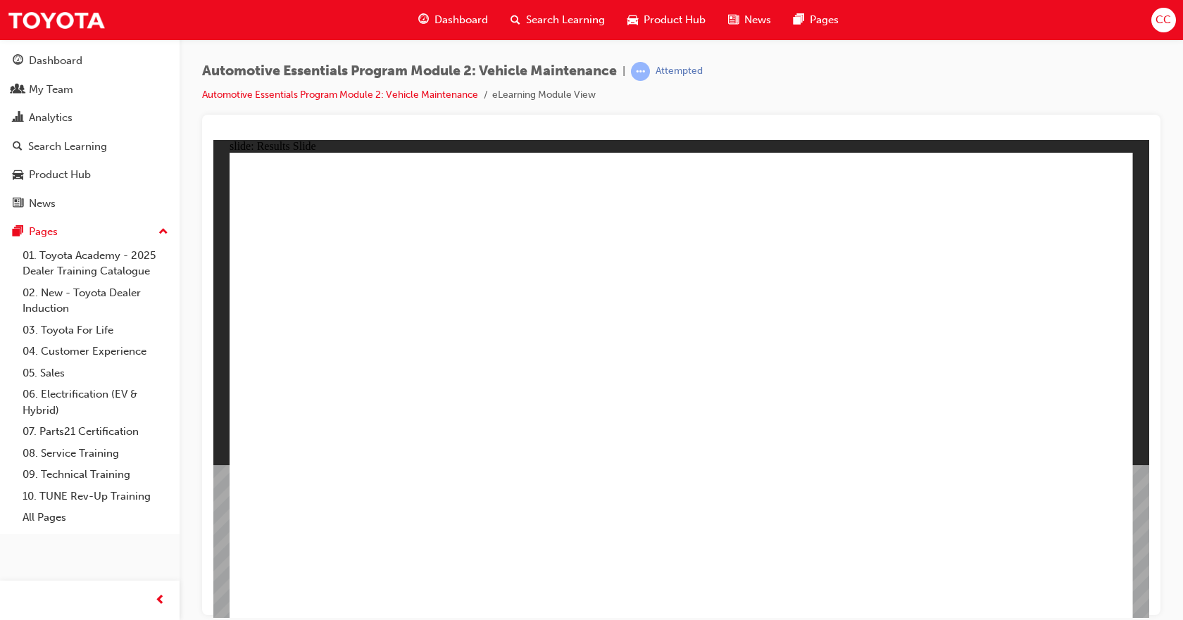
radio input "true"
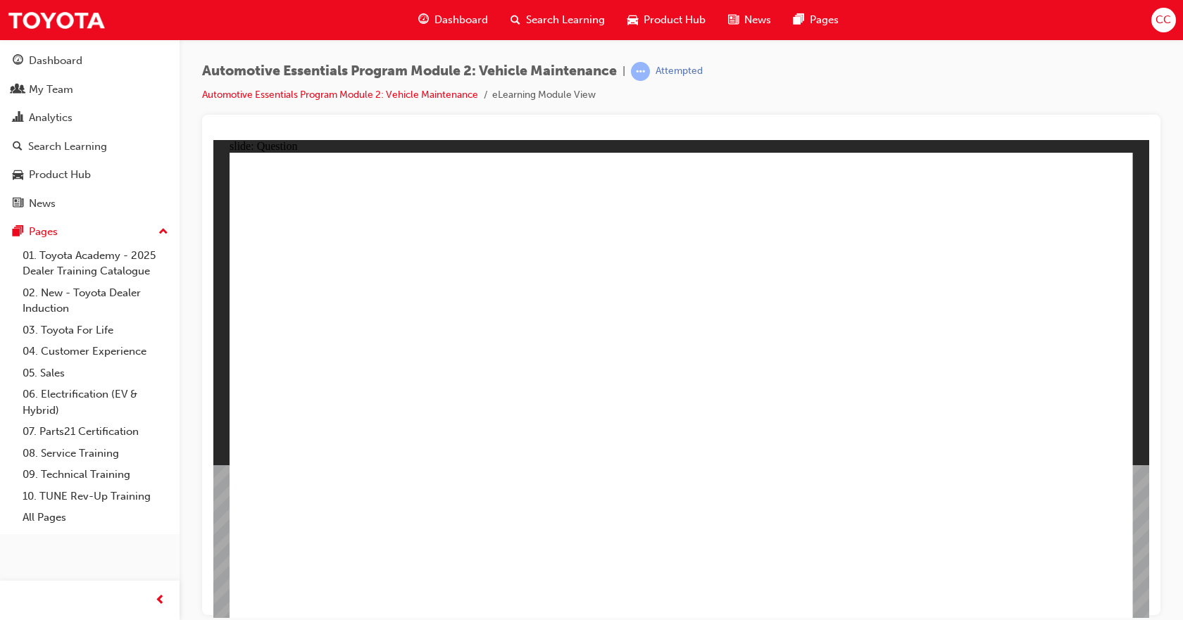
radio input "true"
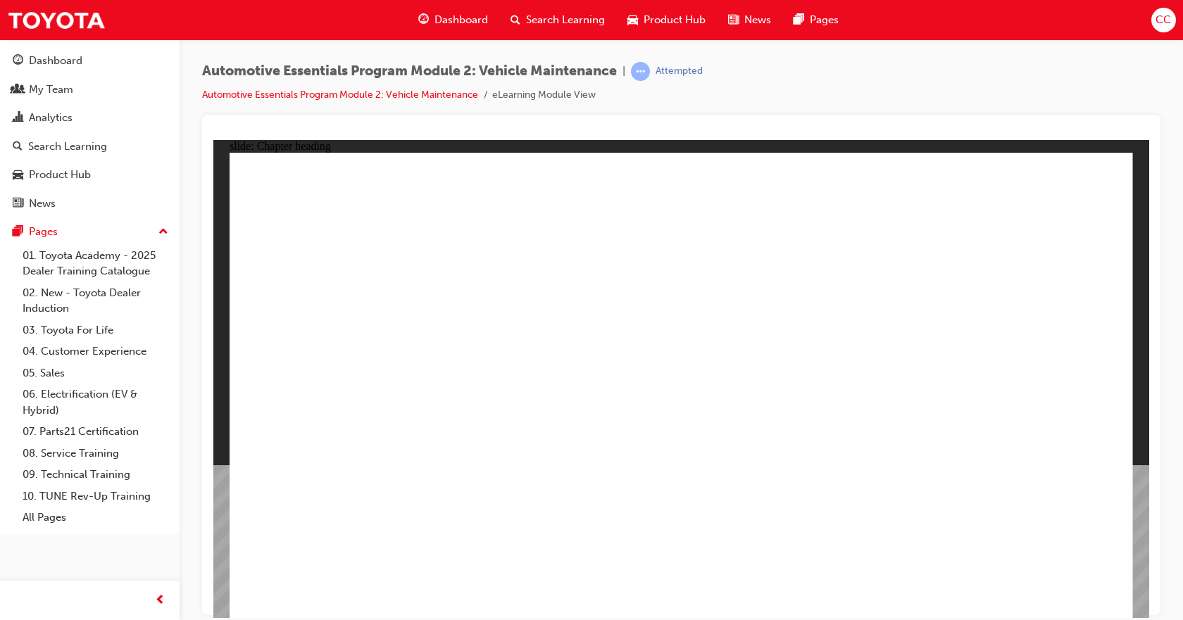
drag, startPoint x: 1021, startPoint y: 579, endPoint x: 1066, endPoint y: 594, distance: 46.8
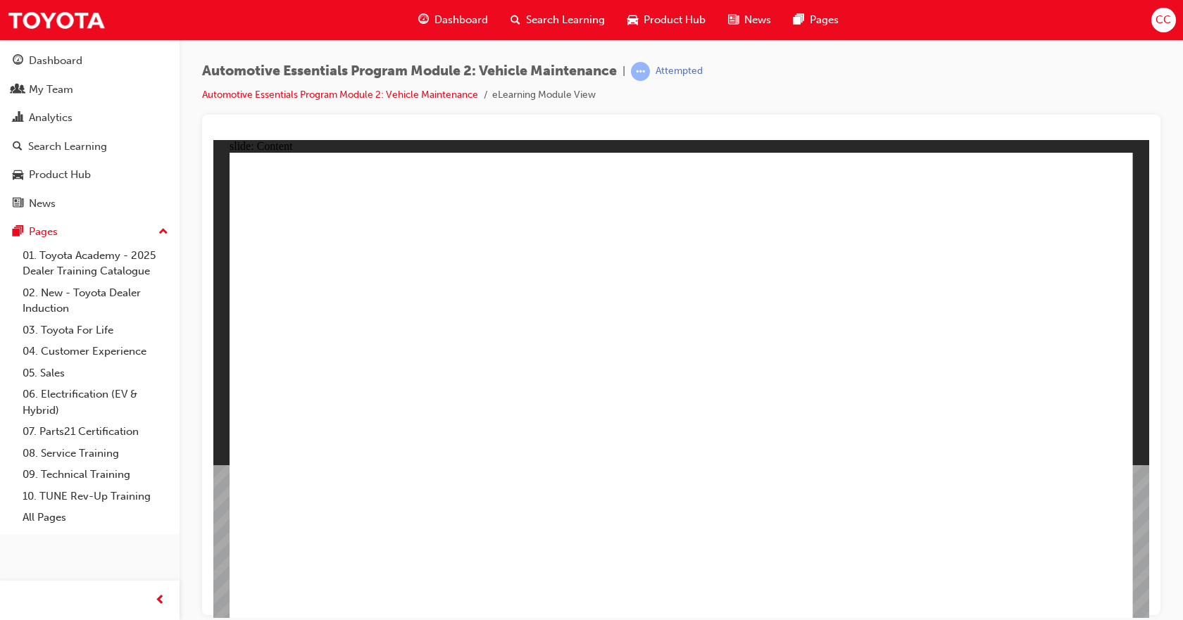
drag, startPoint x: 702, startPoint y: 530, endPoint x: 690, endPoint y: 530, distance: 12.0
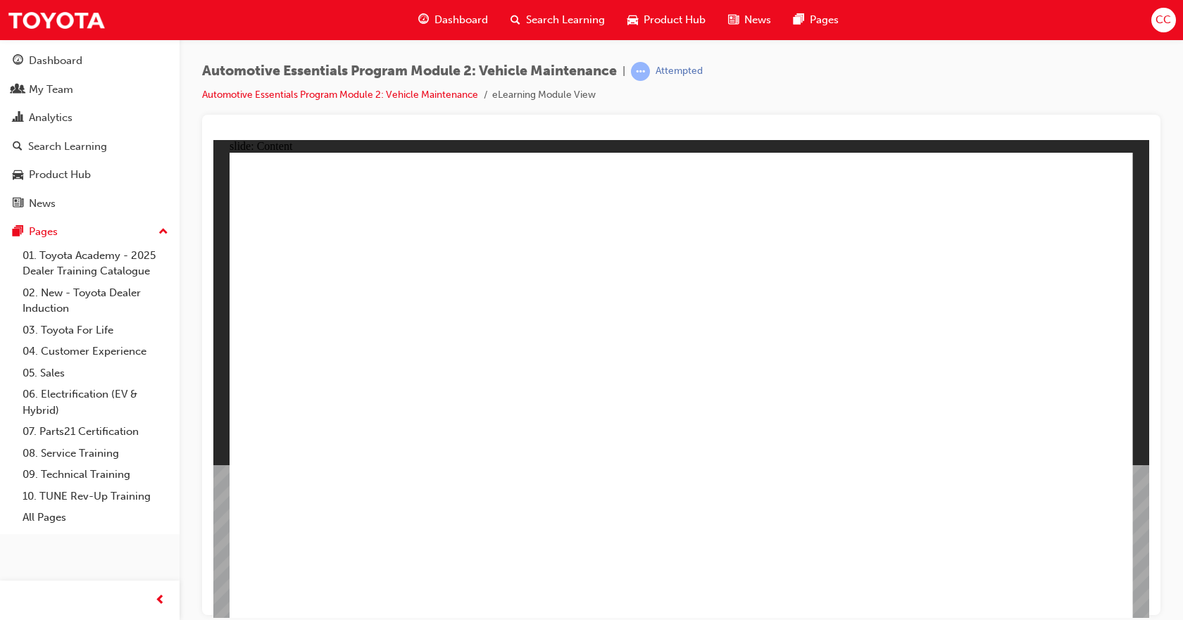
drag, startPoint x: 420, startPoint y: 344, endPoint x: 635, endPoint y: 351, distance: 214.9
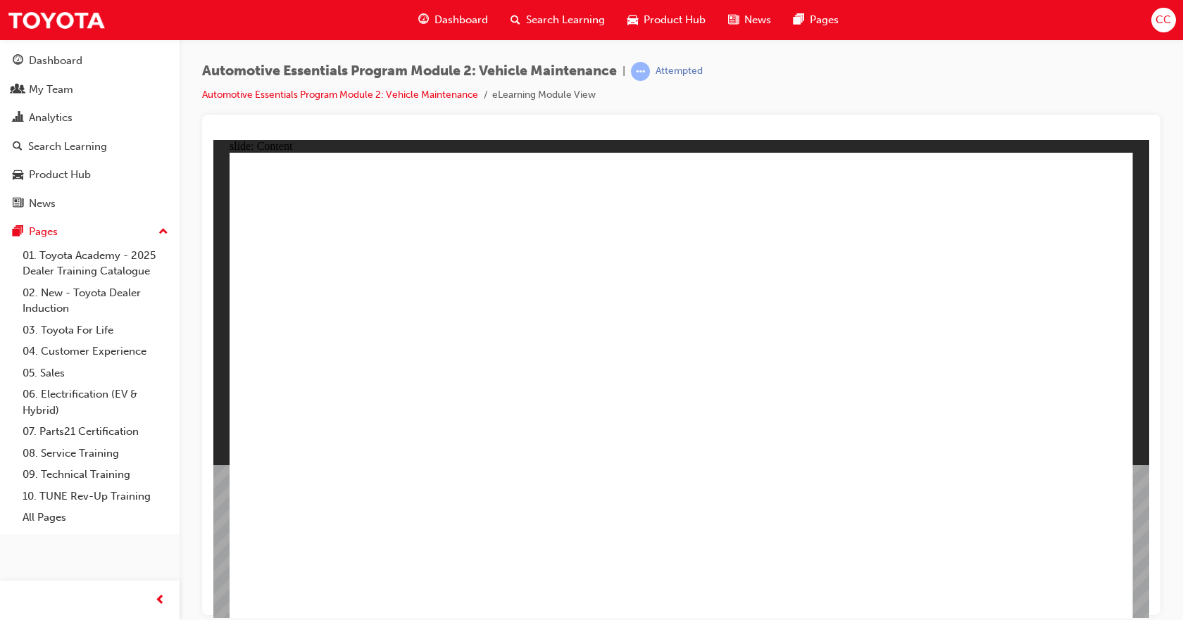
drag, startPoint x: 1038, startPoint y: 599, endPoint x: 1039, endPoint y: 589, distance: 9.9
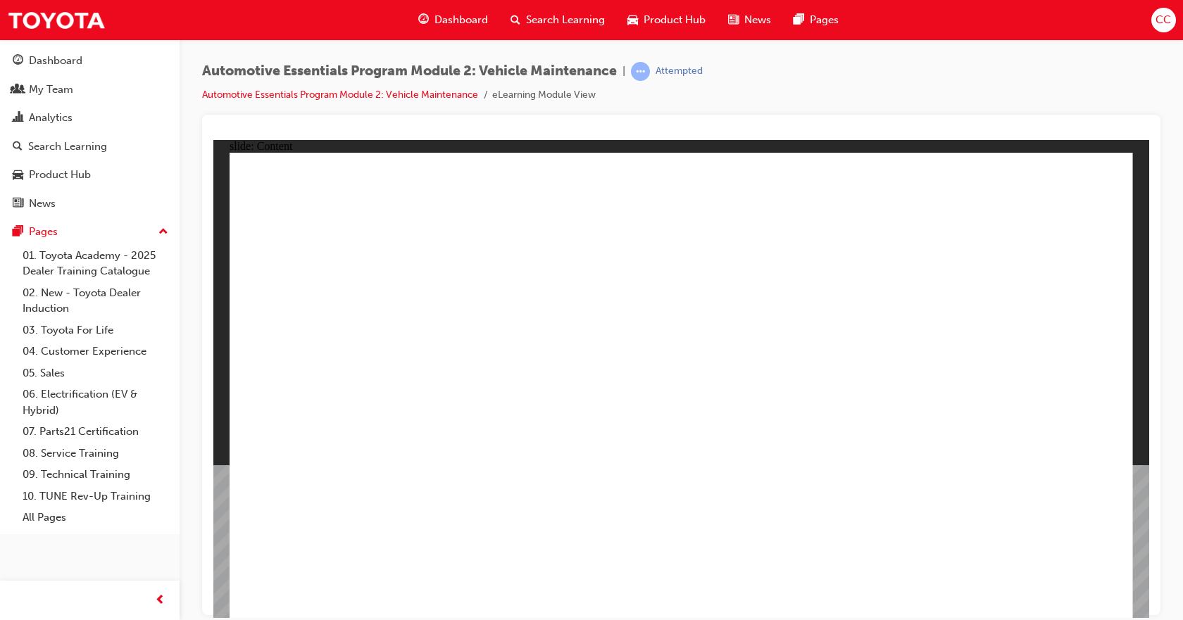
radio input "true"
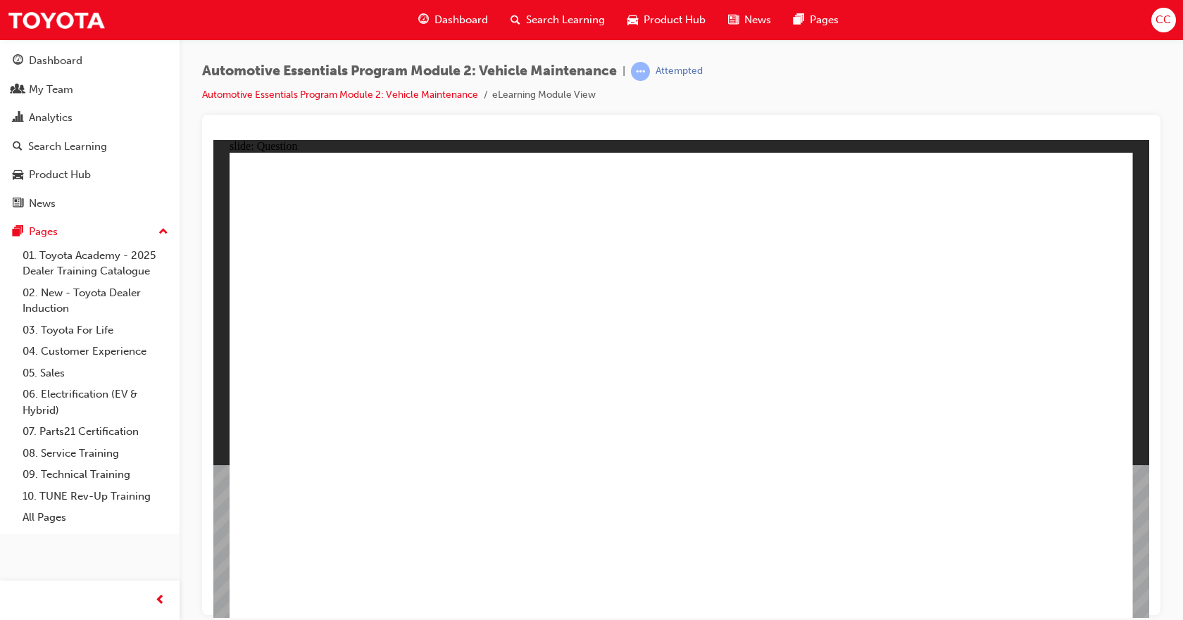
radio input "true"
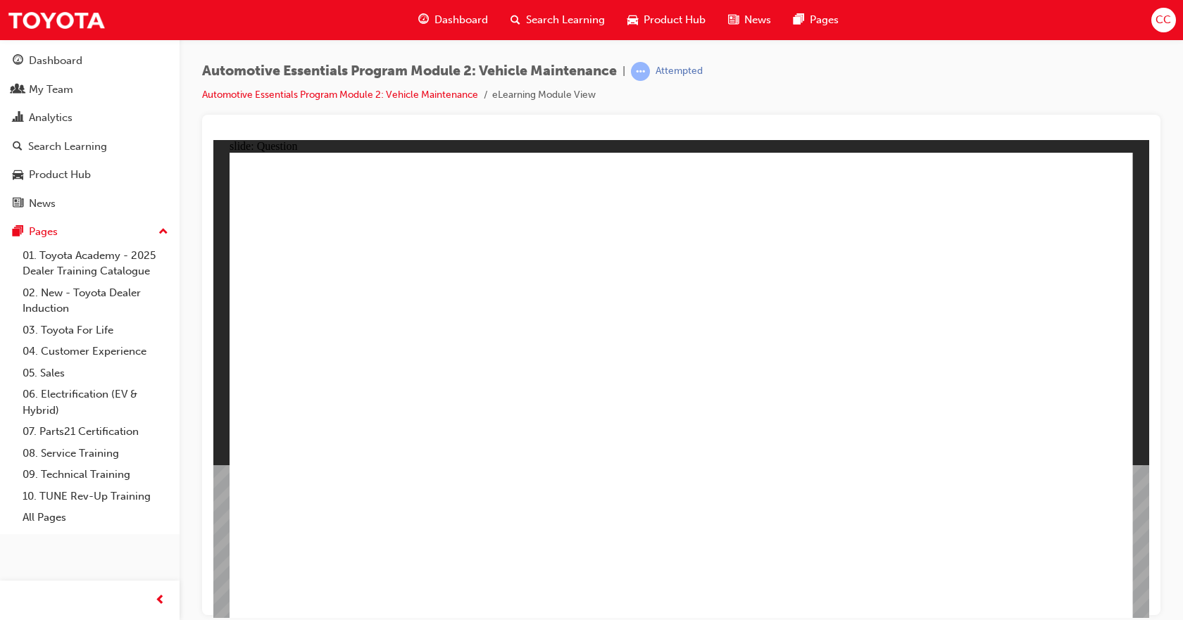
radio input "true"
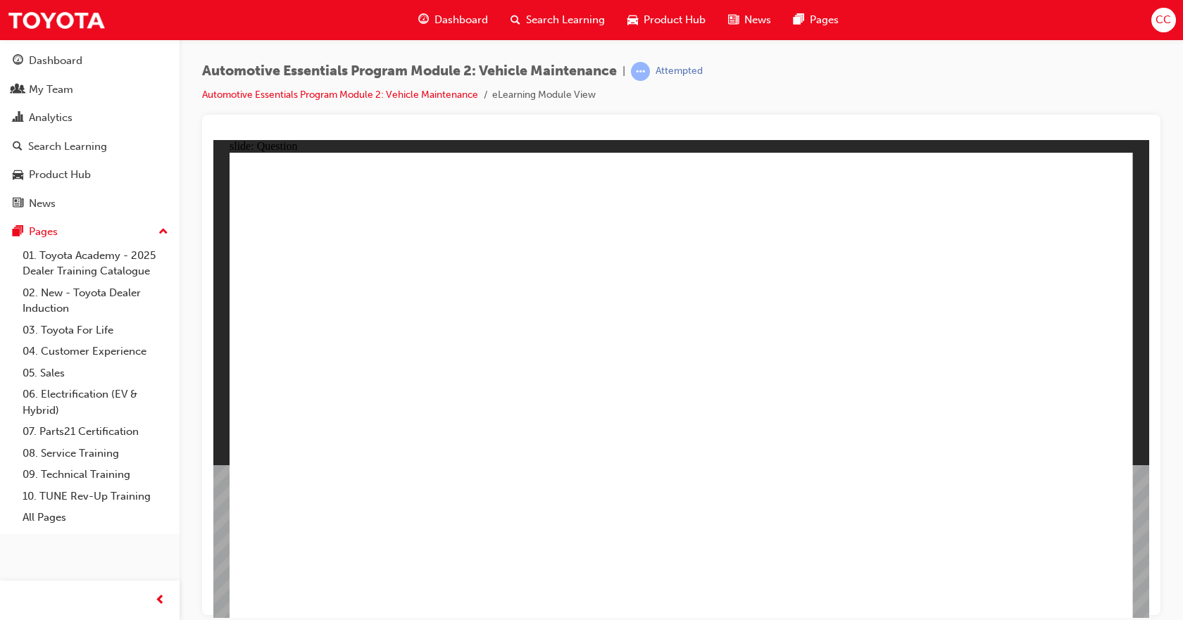
radio input "true"
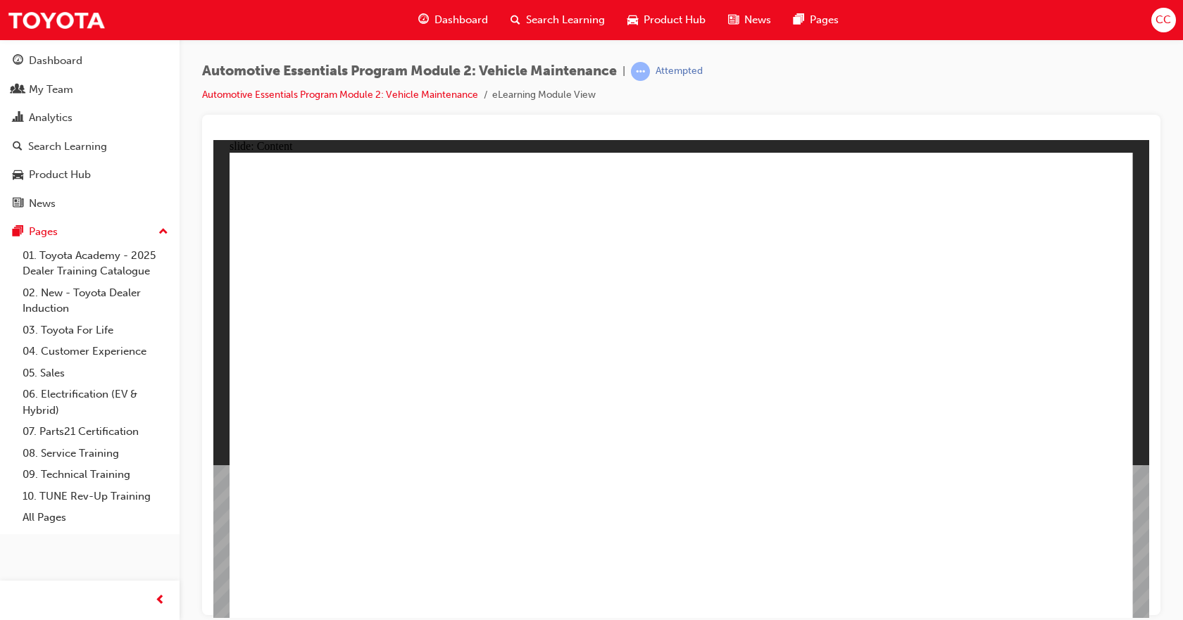
radio input "true"
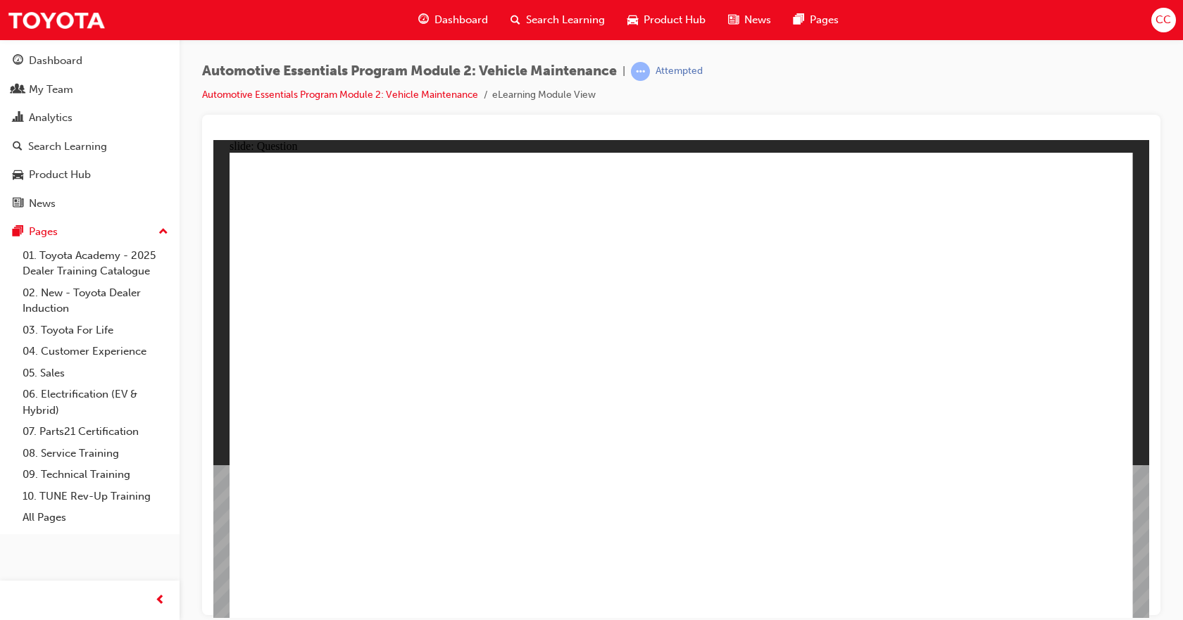
radio input "true"
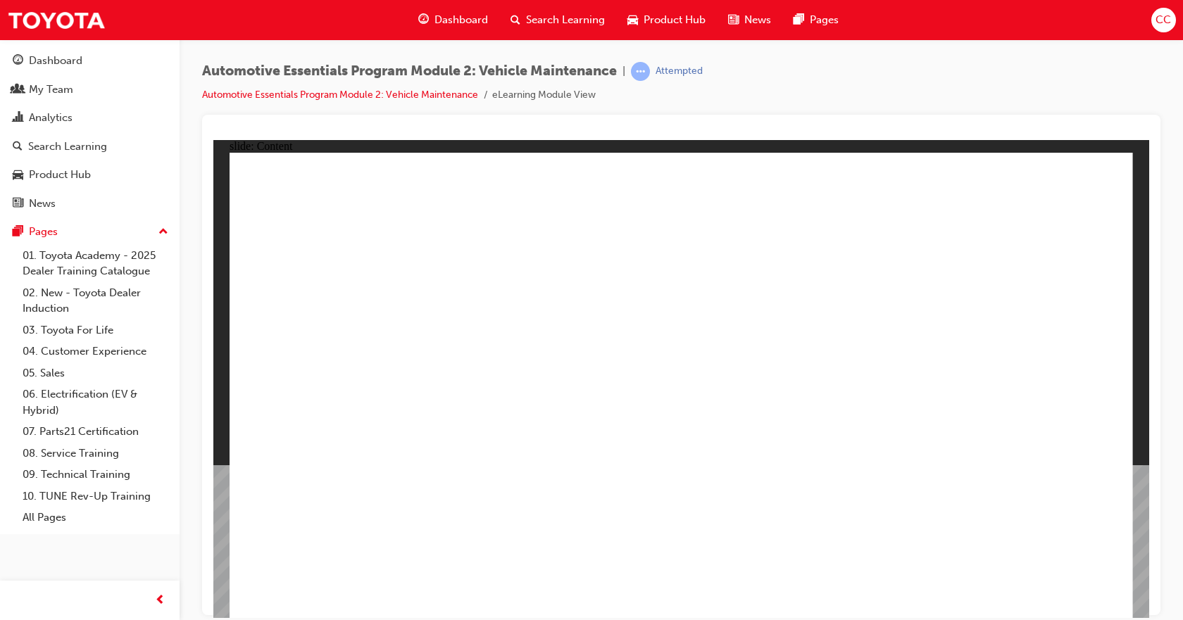
radio input "true"
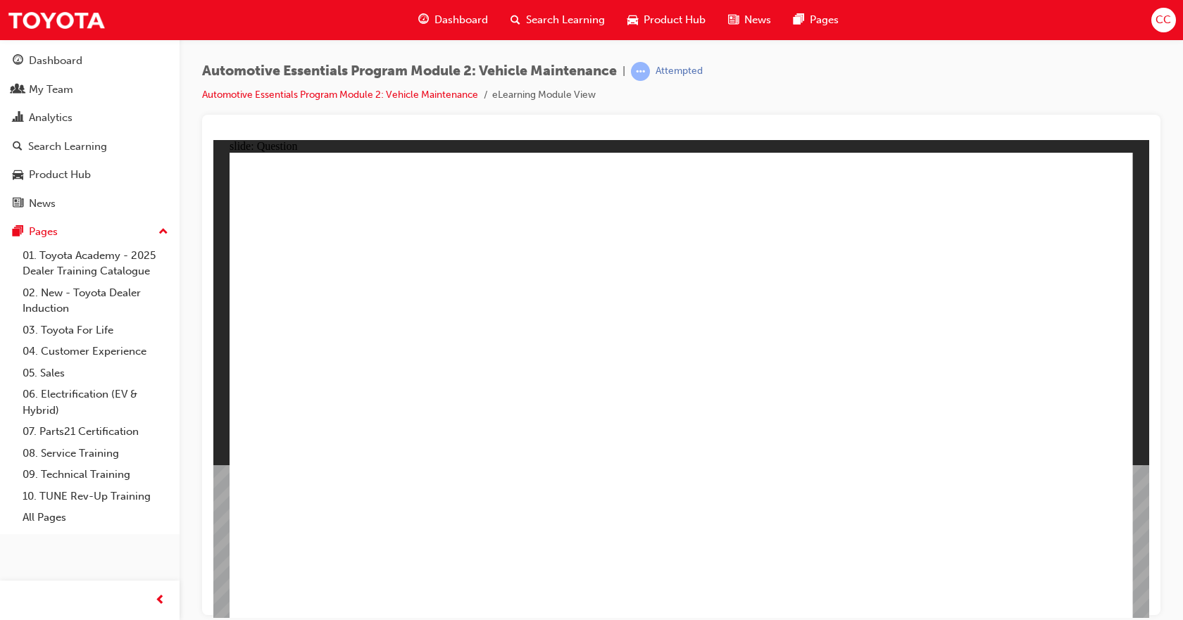
radio input "true"
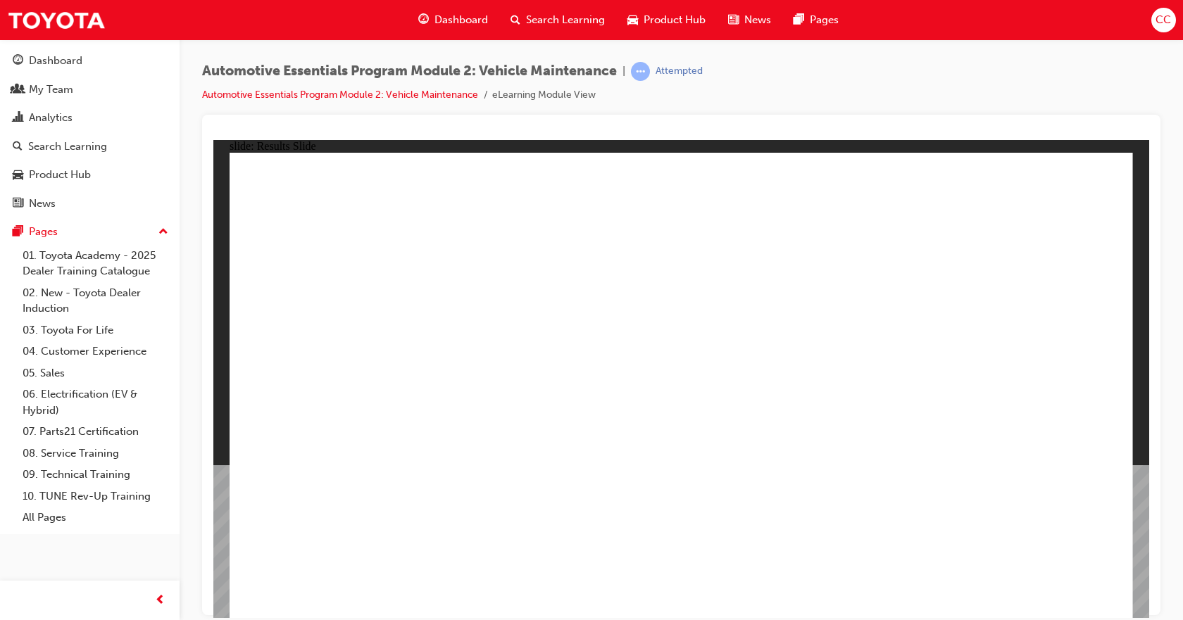
click at [54, 144] on div "Search Learning" at bounding box center [67, 147] width 79 height 16
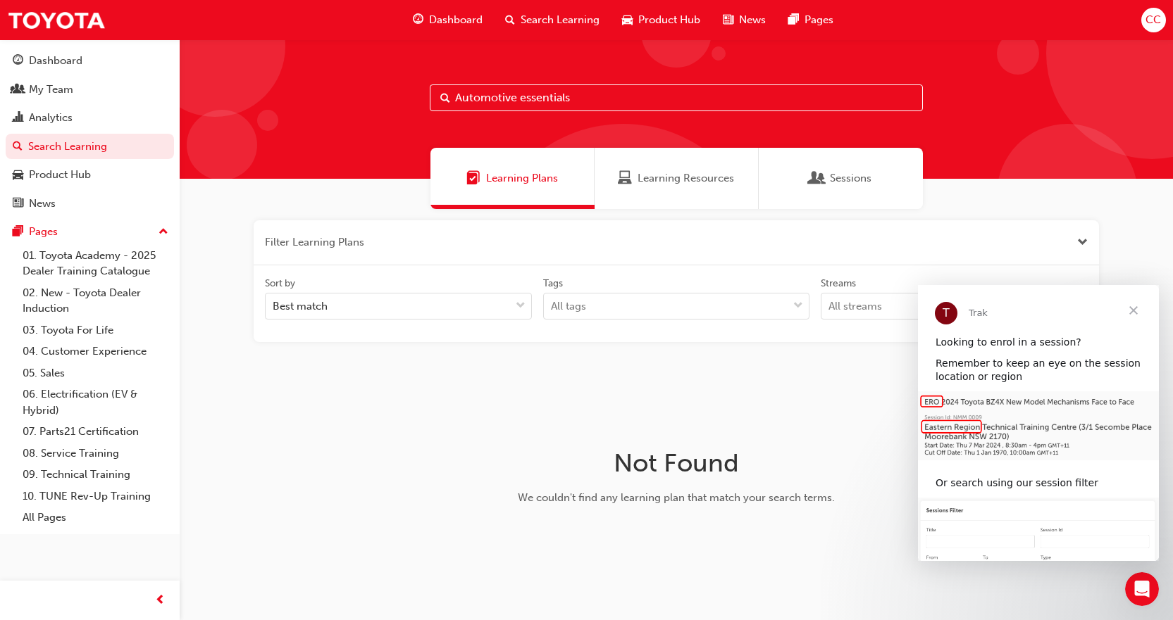
click at [520, 173] on span "Learning Plans" at bounding box center [522, 178] width 72 height 16
click at [637, 180] on div "Learning Resources" at bounding box center [676, 178] width 116 height 16
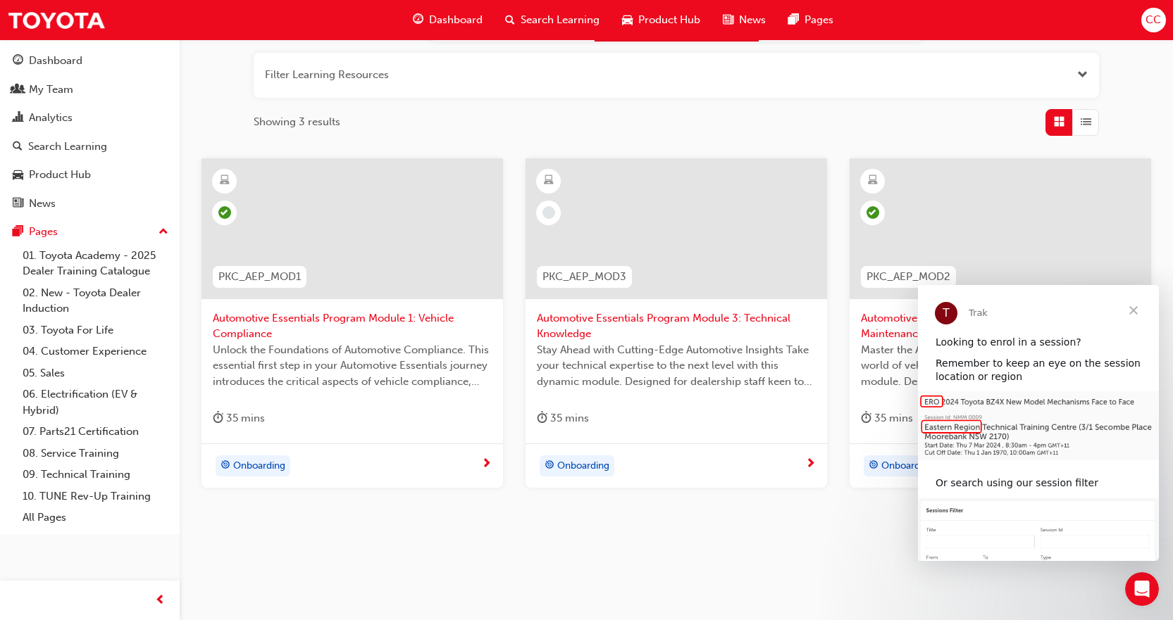
scroll to position [172, 0]
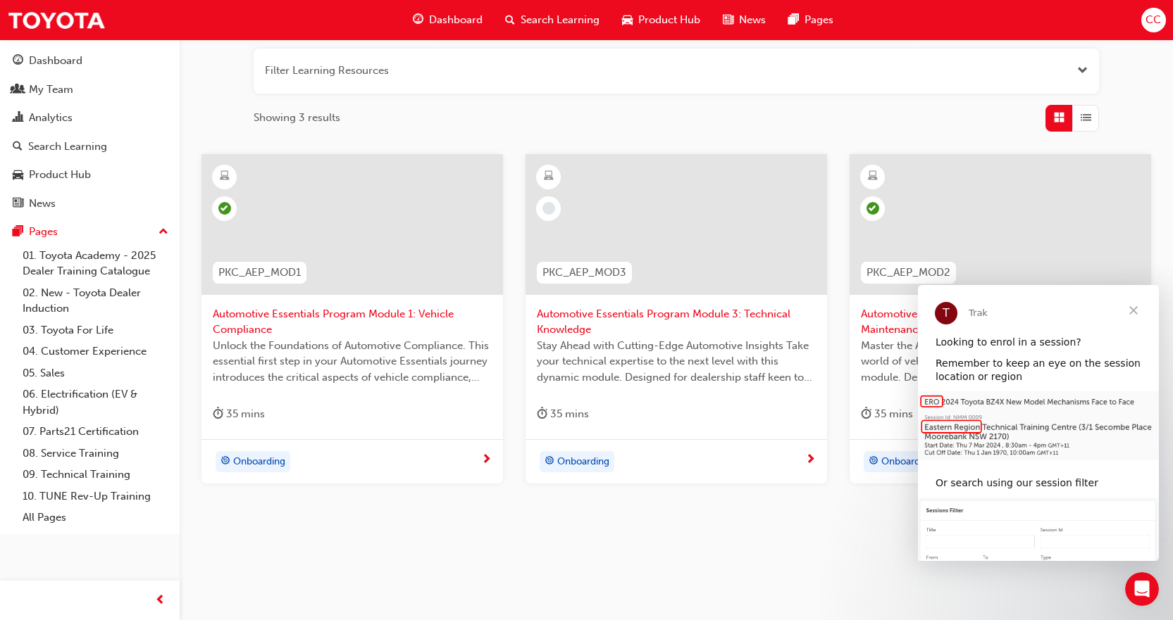
click at [1137, 311] on span "Close" at bounding box center [1133, 310] width 51 height 51
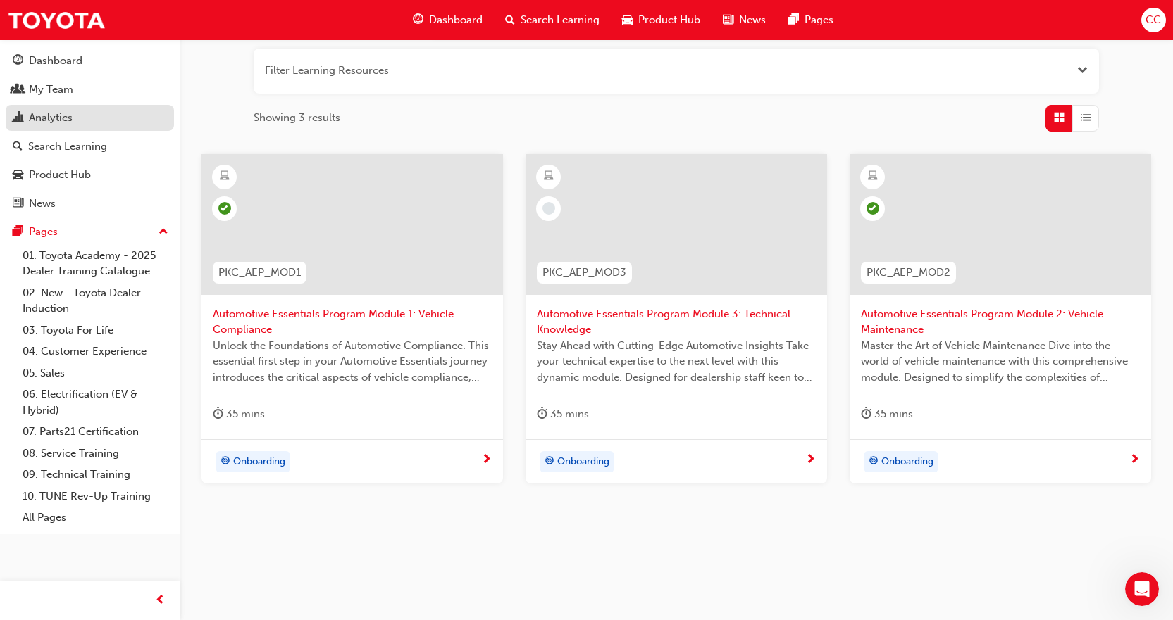
click at [47, 124] on div "Analytics" at bounding box center [51, 118] width 44 height 16
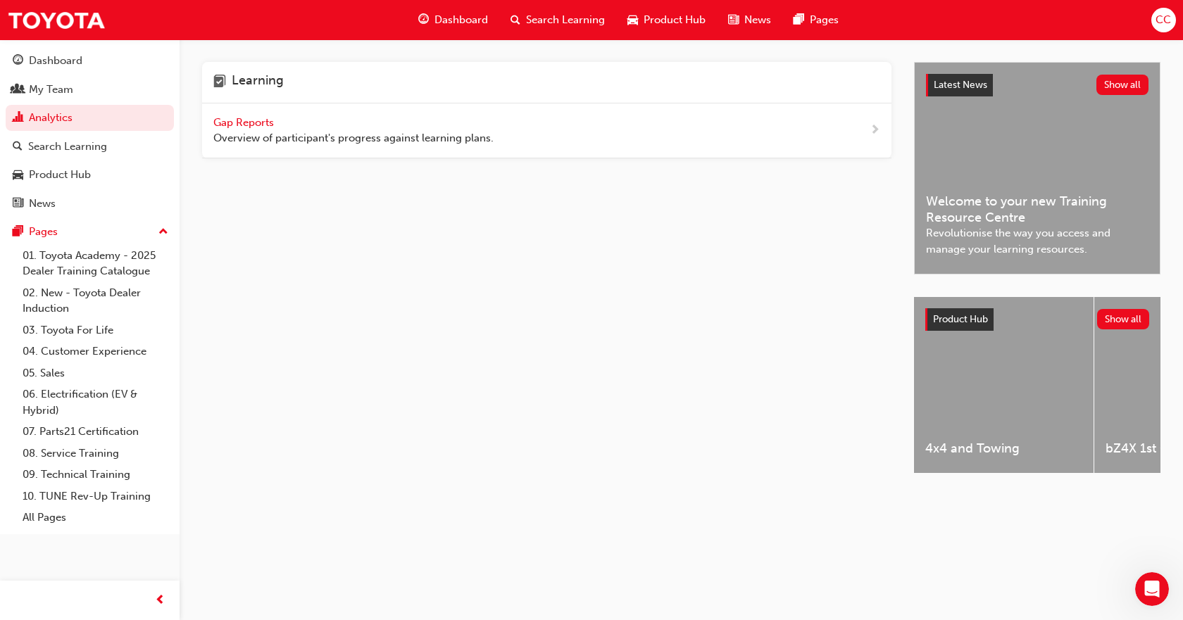
click at [268, 123] on span "Gap Reports" at bounding box center [244, 122] width 63 height 13
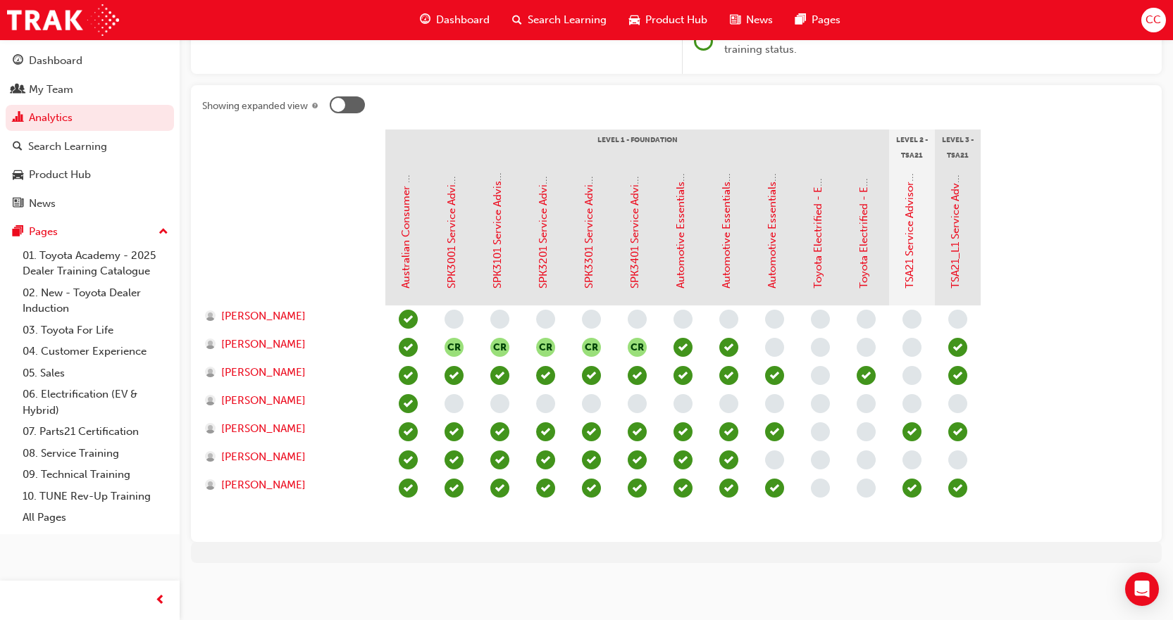
scroll to position [254, 0]
click at [775, 265] on link "Automotive Essentials Program Module 3: Technical Knowledge" at bounding box center [772, 132] width 13 height 311
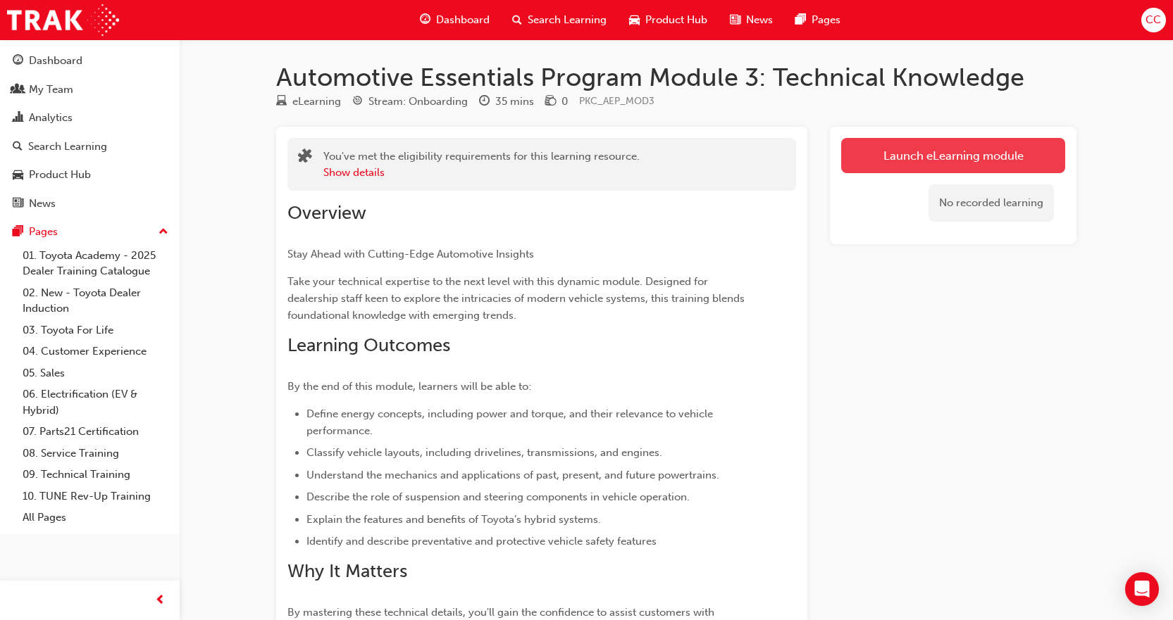
click at [889, 150] on link "Launch eLearning module" at bounding box center [953, 155] width 224 height 35
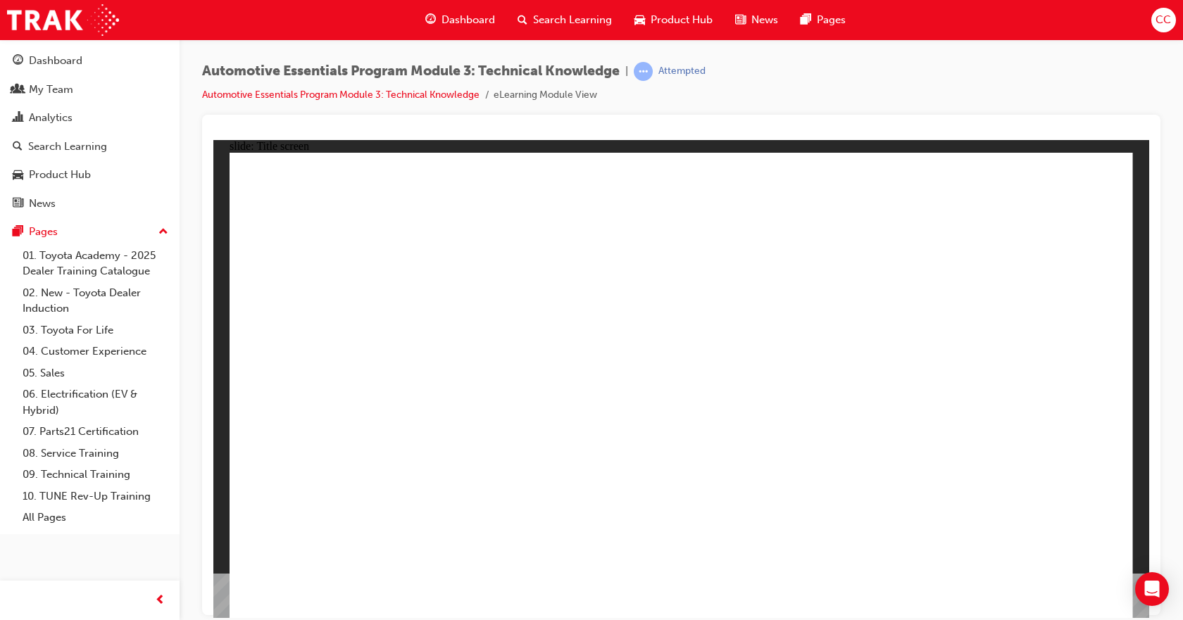
drag, startPoint x: 702, startPoint y: 556, endPoint x: 700, endPoint y: 575, distance: 19.1
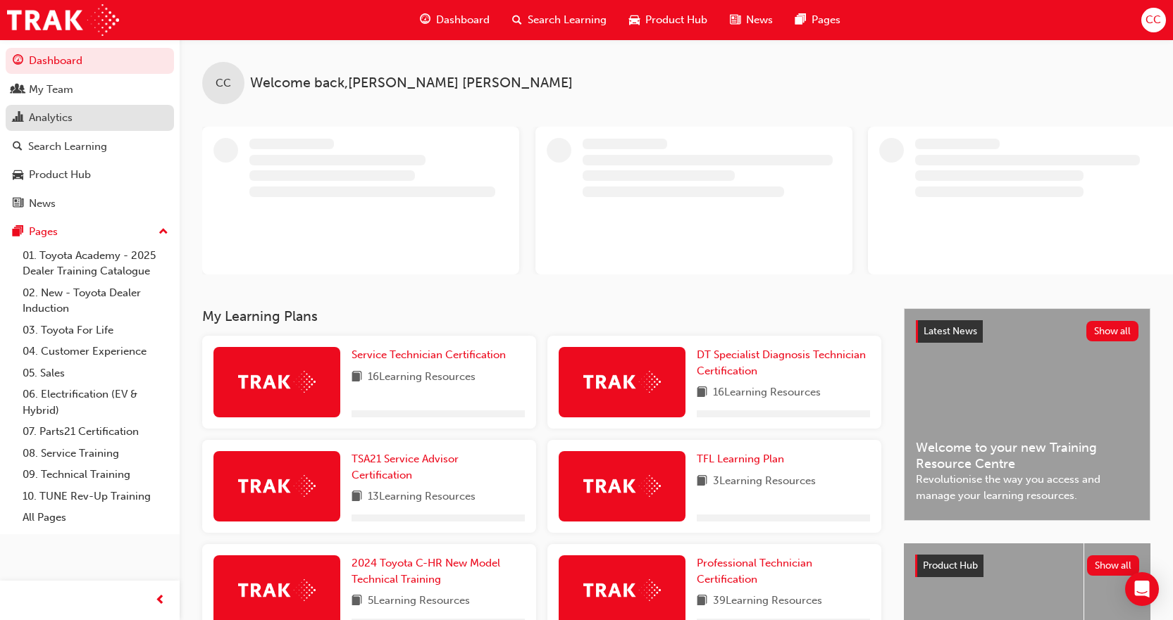
click at [61, 124] on div "Analytics" at bounding box center [51, 118] width 44 height 16
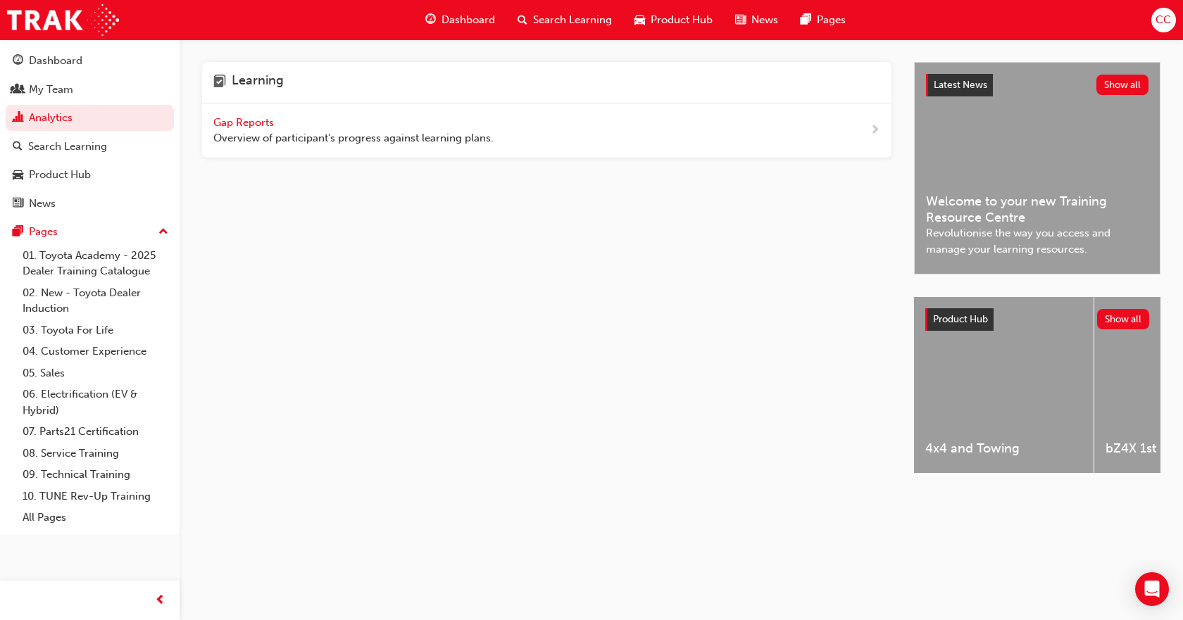
click at [261, 123] on span "Gap Reports" at bounding box center [244, 122] width 63 height 13
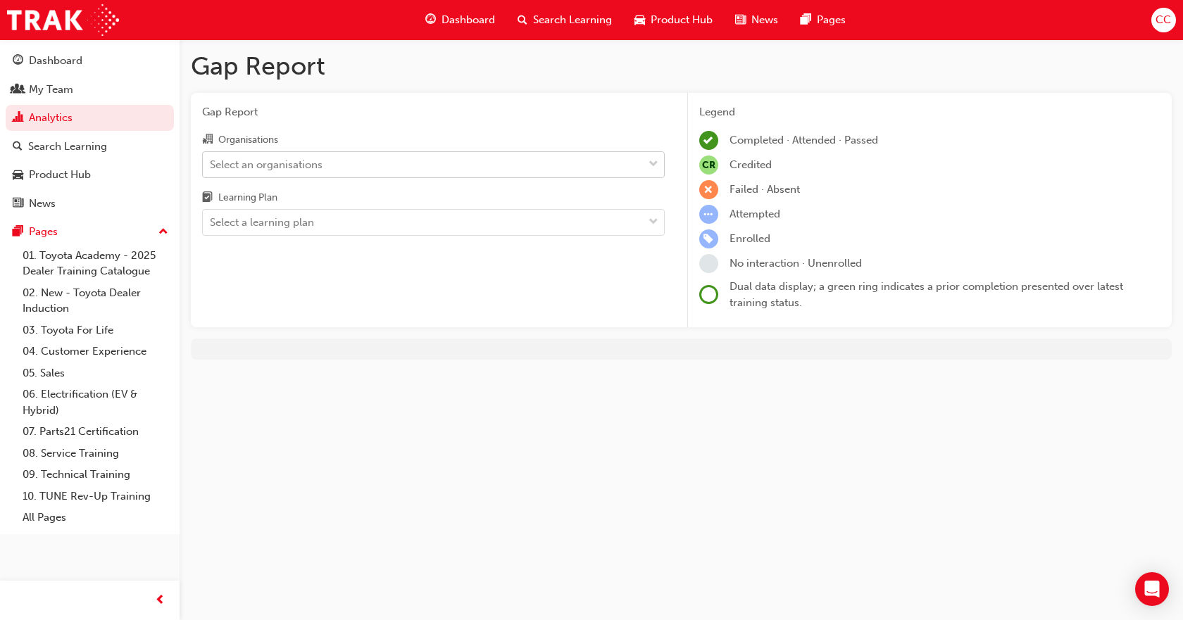
click at [361, 160] on div "Select an organisations" at bounding box center [423, 164] width 440 height 25
click at [211, 160] on input "Organisations Select an organisations" at bounding box center [210, 164] width 1 height 12
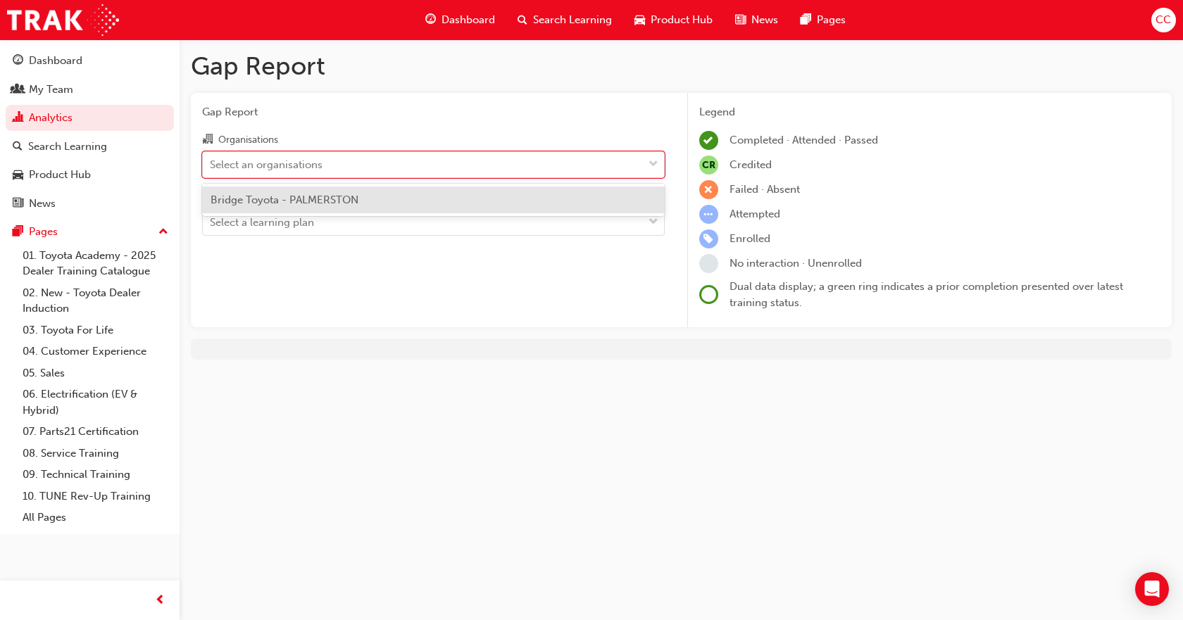
click at [364, 200] on div "Bridge Toyota - PALMERSTON" at bounding box center [433, 200] width 463 height 27
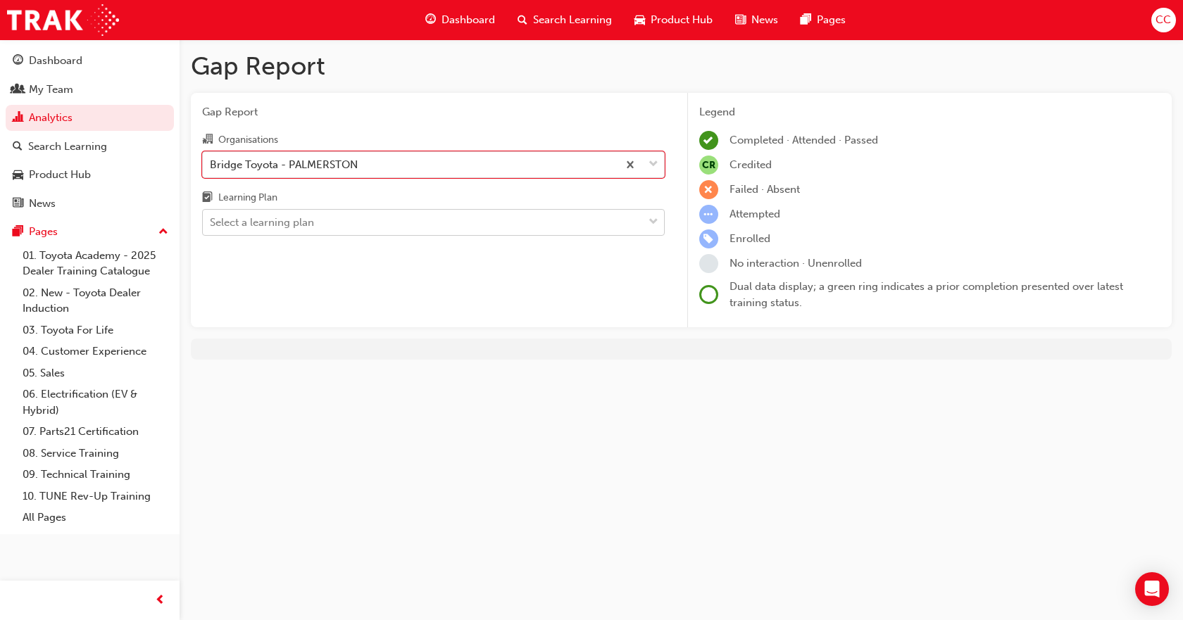
click at [430, 220] on div "Select a learning plan" at bounding box center [423, 223] width 440 height 25
click at [211, 220] on input "Learning Plan Select a learning plan" at bounding box center [210, 222] width 1 height 12
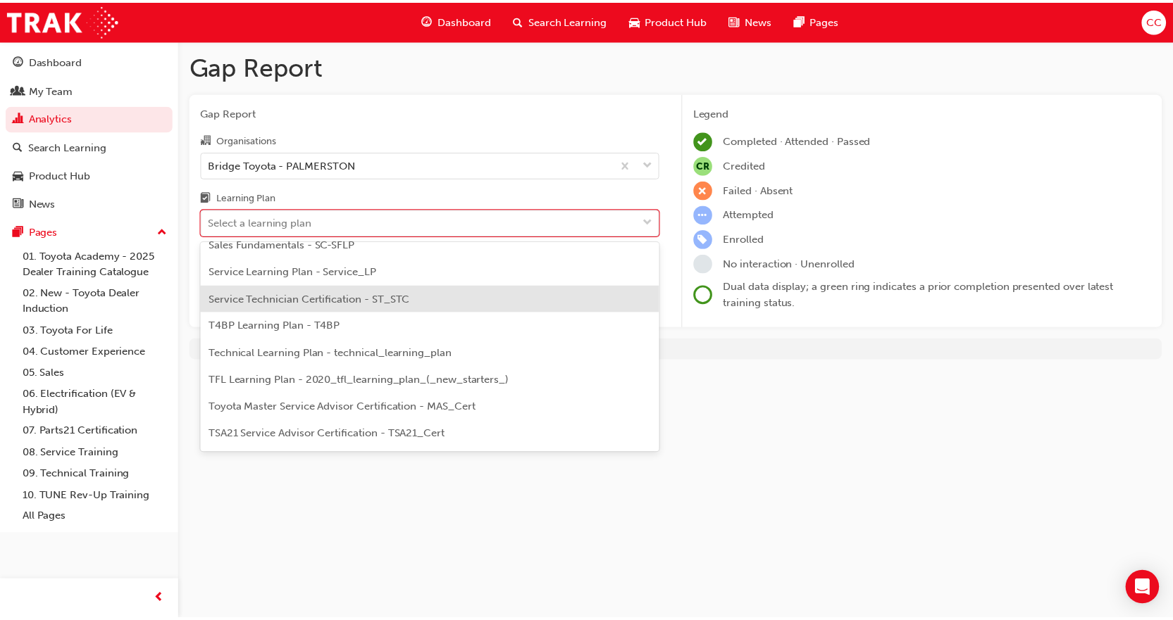
scroll to position [608, 0]
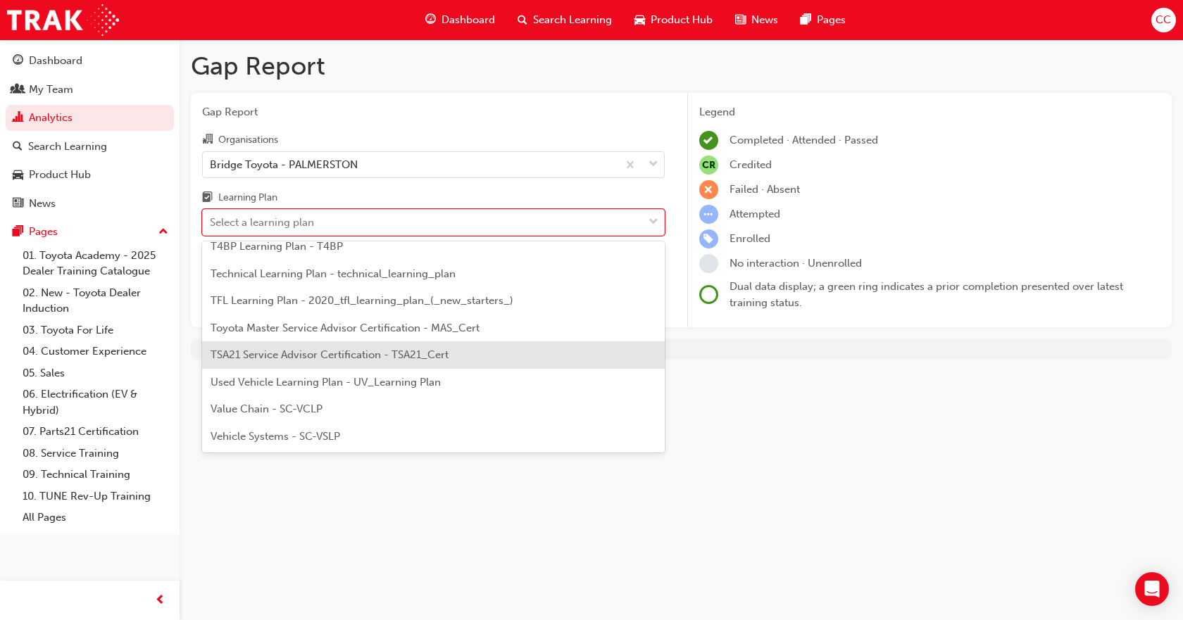
click at [365, 356] on span "TSA21 Service Advisor Certification - TSA21_Cert" at bounding box center [330, 355] width 238 height 13
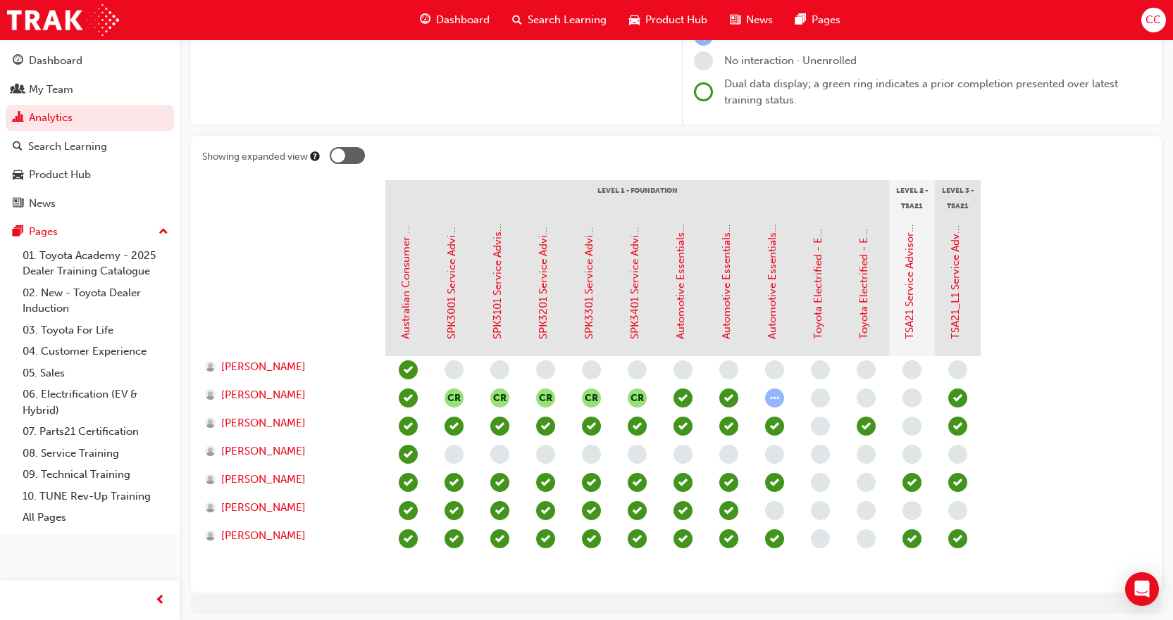
scroll to position [211, 0]
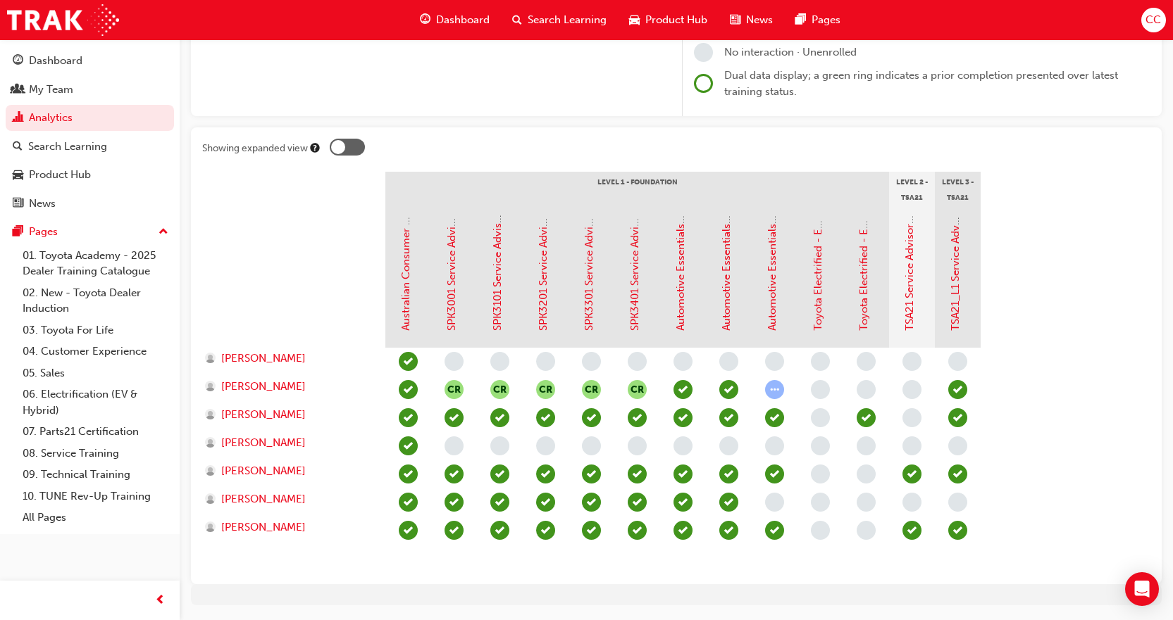
click at [775, 392] on span "learningRecordVerb_ATTEMPT-icon" at bounding box center [774, 389] width 19 height 19
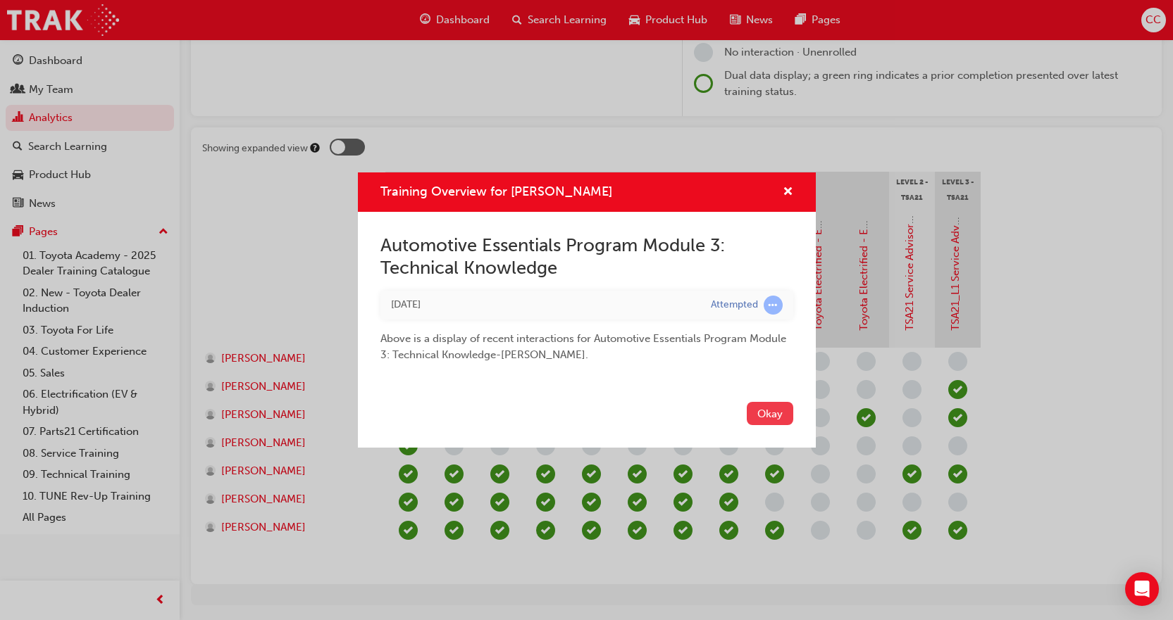
click at [760, 413] on button "Okay" at bounding box center [769, 413] width 46 height 23
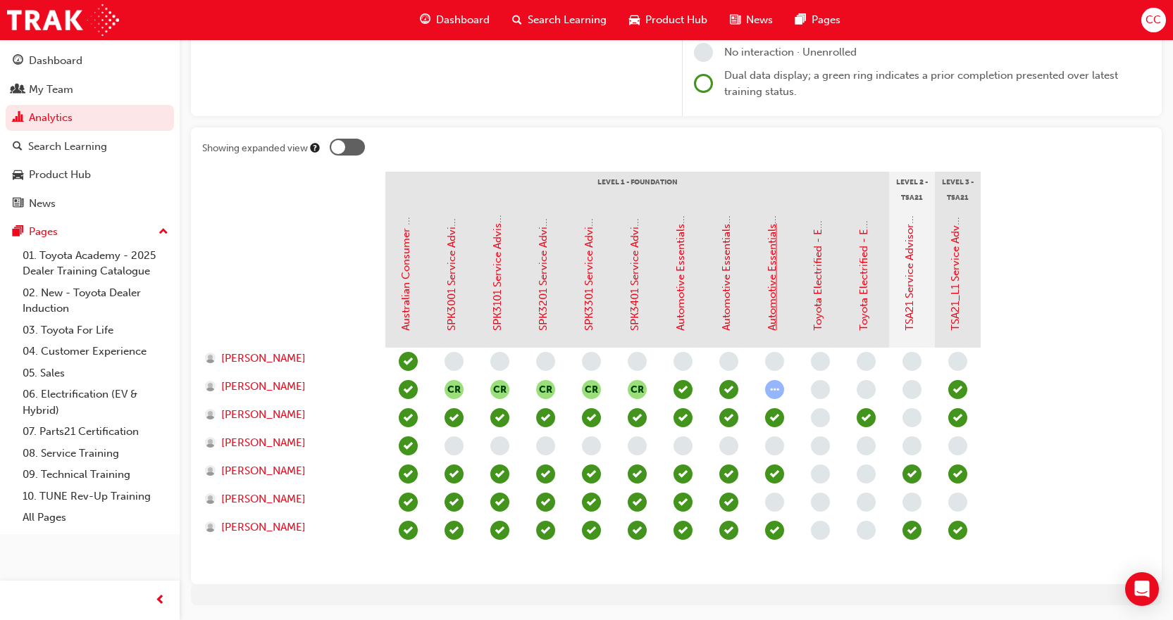
click at [774, 277] on link "Automotive Essentials Program Module 3: Technical Knowledge" at bounding box center [772, 175] width 13 height 311
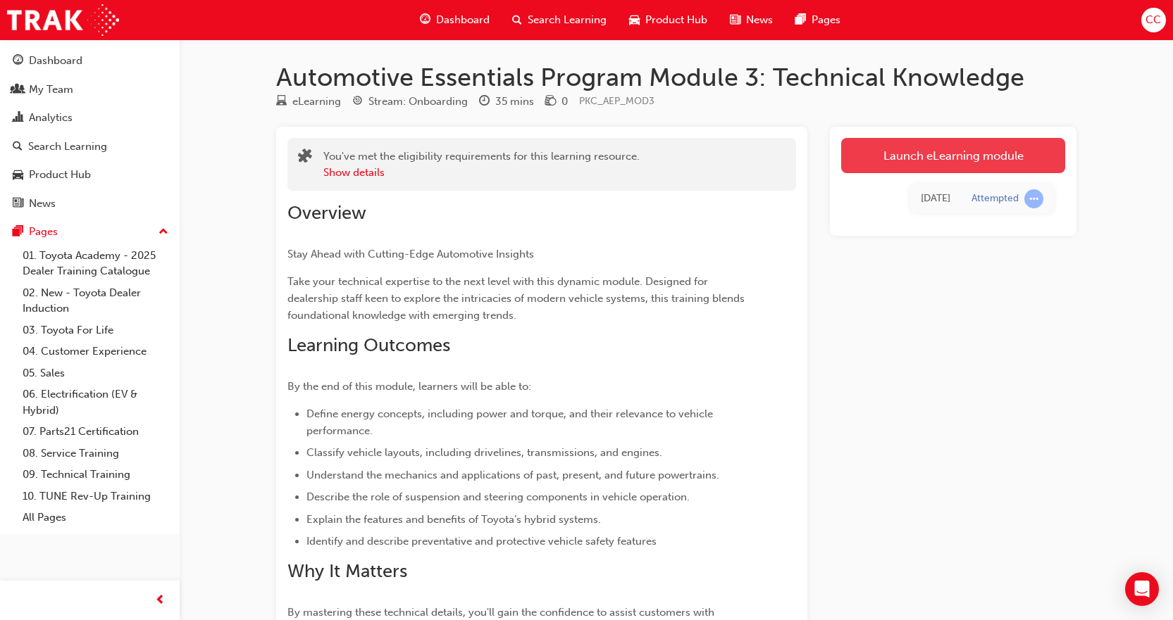
click at [937, 147] on link "Launch eLearning module" at bounding box center [953, 155] width 224 height 35
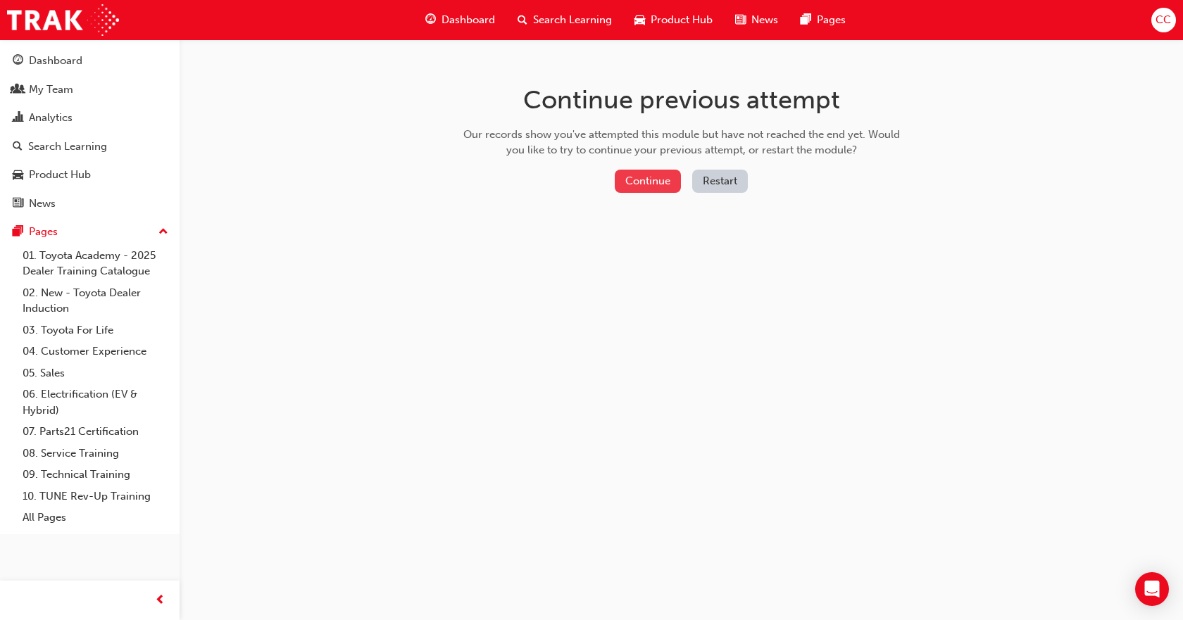
click at [651, 182] on button "Continue" at bounding box center [648, 181] width 66 height 23
